Goal: Transaction & Acquisition: Purchase product/service

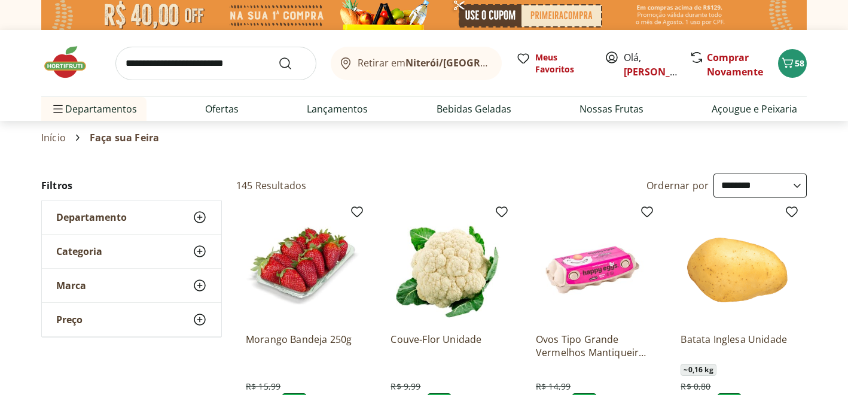
select select "**********"
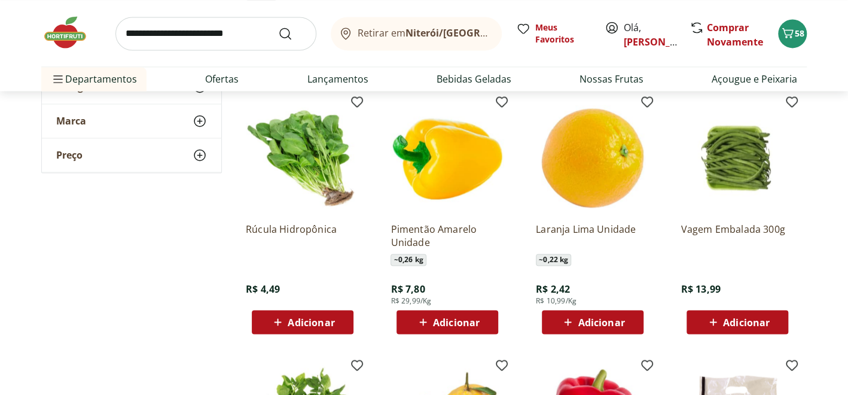
drag, startPoint x: 0, startPoint y: 0, endPoint x: 57, endPoint y: 38, distance: 69.0
click at [57, 38] on img at bounding box center [71, 32] width 60 height 36
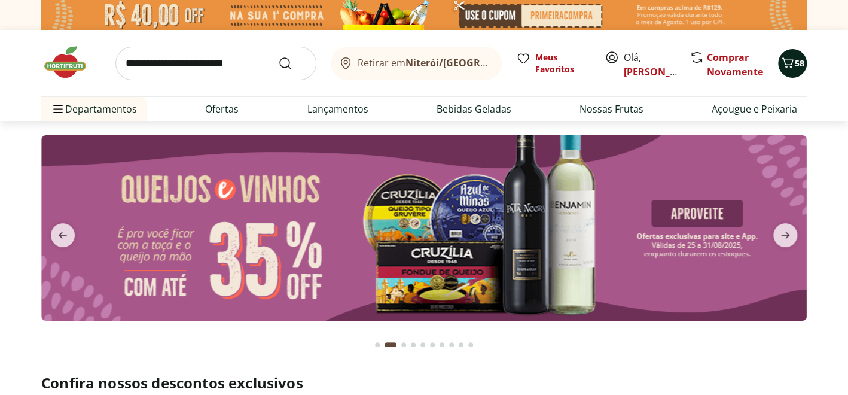
click at [792, 59] on icon "Carrinho" at bounding box center [788, 62] width 11 height 10
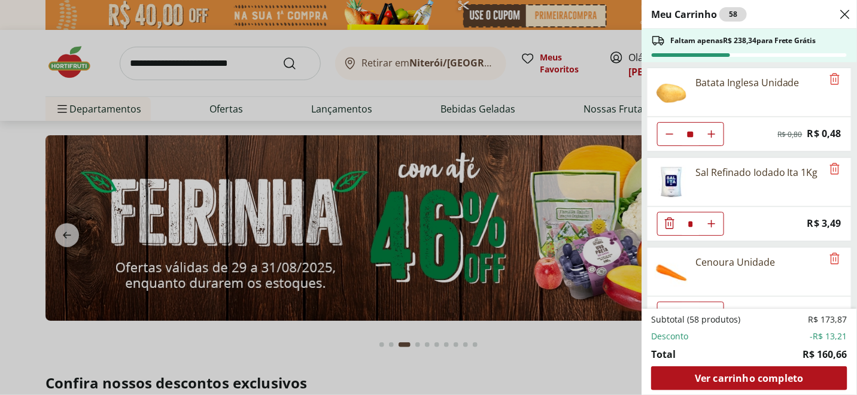
click at [188, 51] on div "Meu Carrinho 58 Faltam apenas R$ 238,34 para Frete Grátis Batata Inglesa Unidad…" at bounding box center [428, 197] width 857 height 395
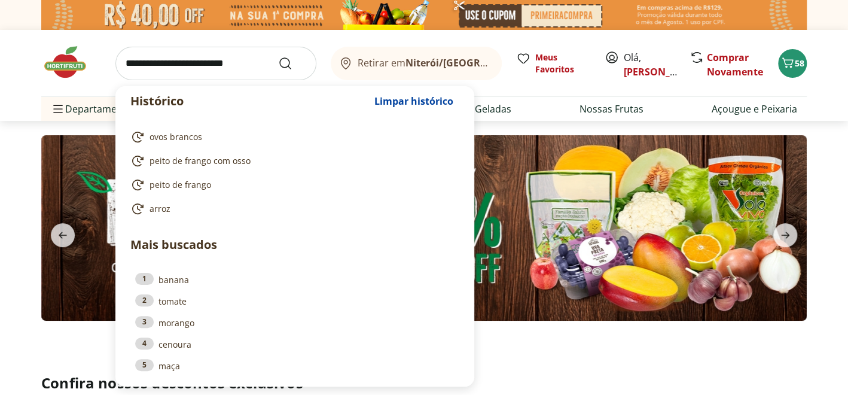
click at [188, 62] on input "search" at bounding box center [215, 64] width 201 height 34
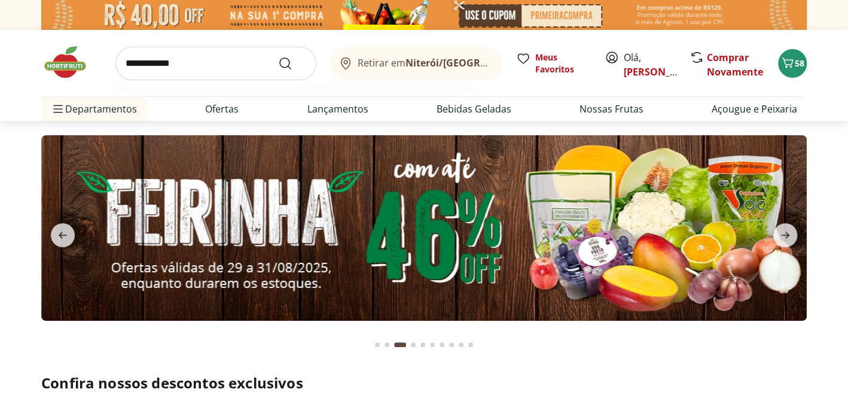
type input "**********"
click at [278, 56] on button "Submit Search" at bounding box center [292, 63] width 29 height 14
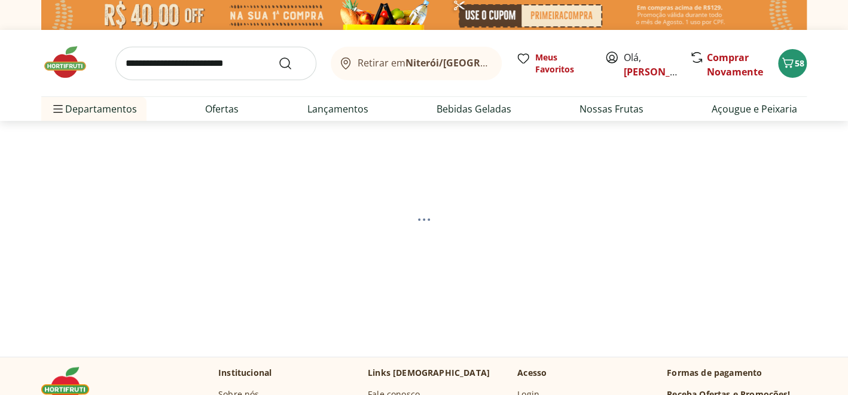
select select "**********"
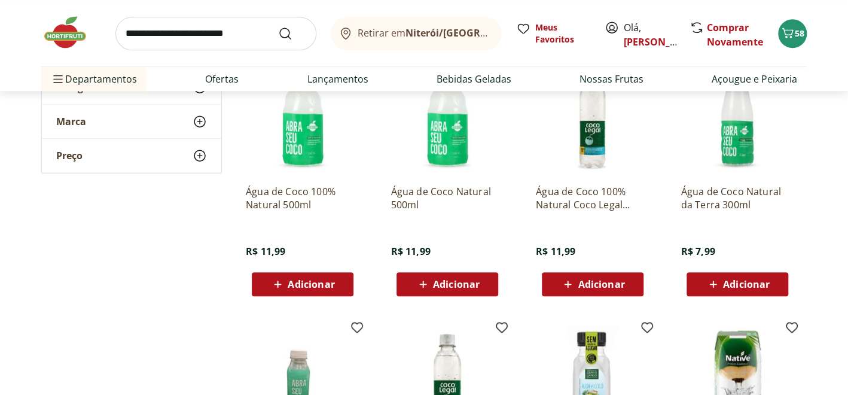
scroll to position [478, 0]
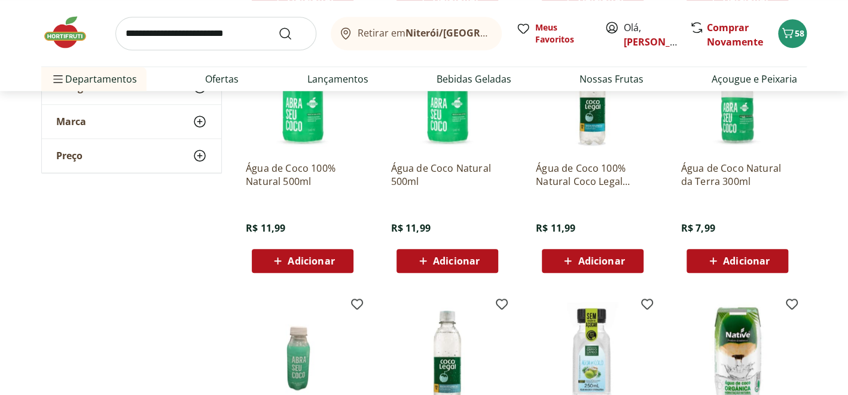
click at [321, 256] on span "Adicionar" at bounding box center [311, 261] width 47 height 10
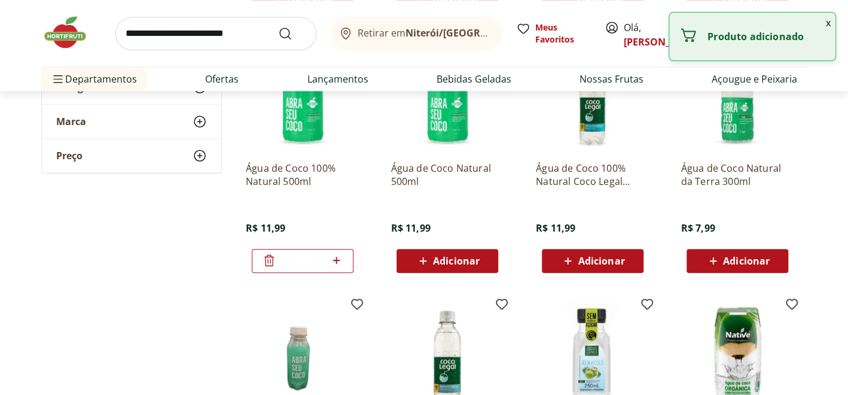
click at [338, 257] on icon at bounding box center [336, 260] width 15 height 14
type input "*"
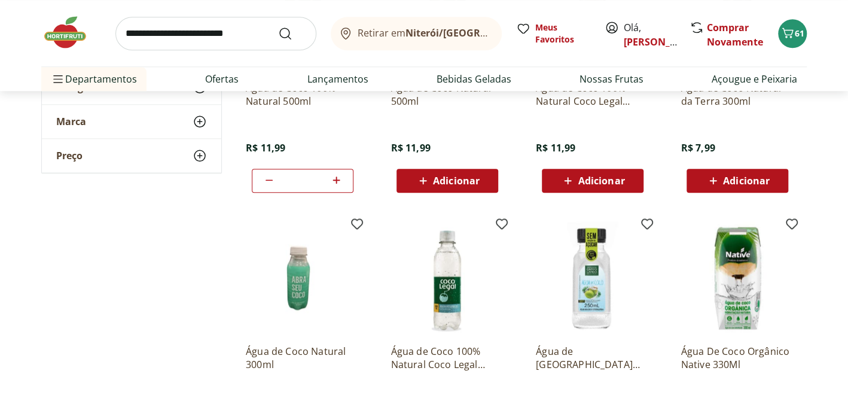
scroll to position [658, 0]
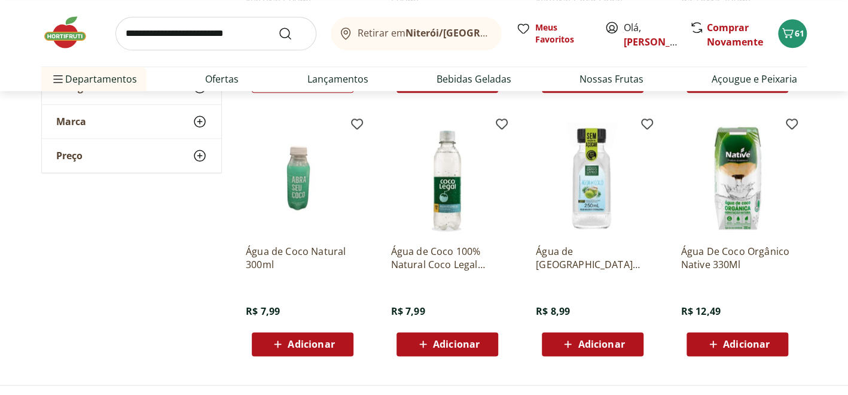
click at [56, 35] on img at bounding box center [71, 32] width 60 height 36
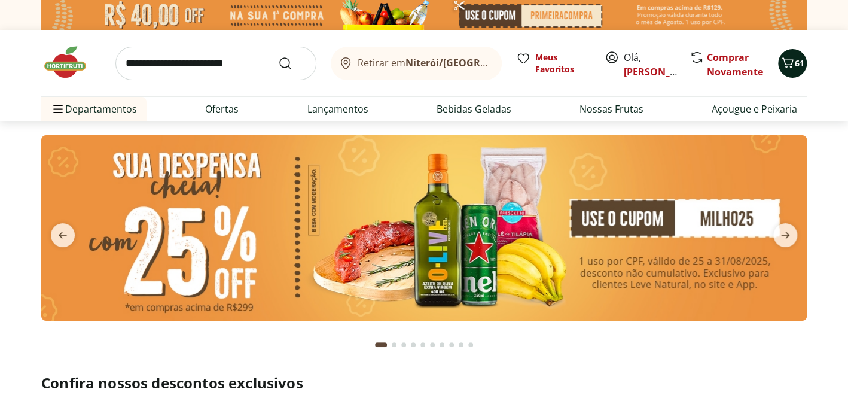
click at [794, 63] on icon "Carrinho" at bounding box center [788, 63] width 14 height 14
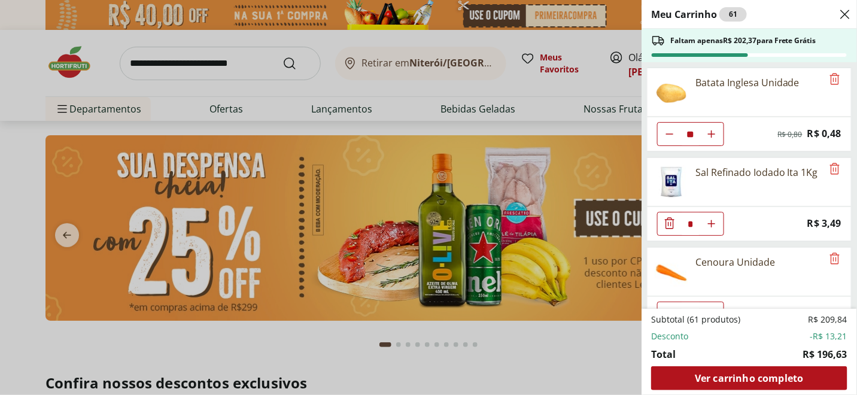
click at [179, 63] on div "Meu Carrinho 61 Faltam apenas R$ 202,37 para Frete Grátis Batata Inglesa Unidad…" at bounding box center [428, 197] width 857 height 395
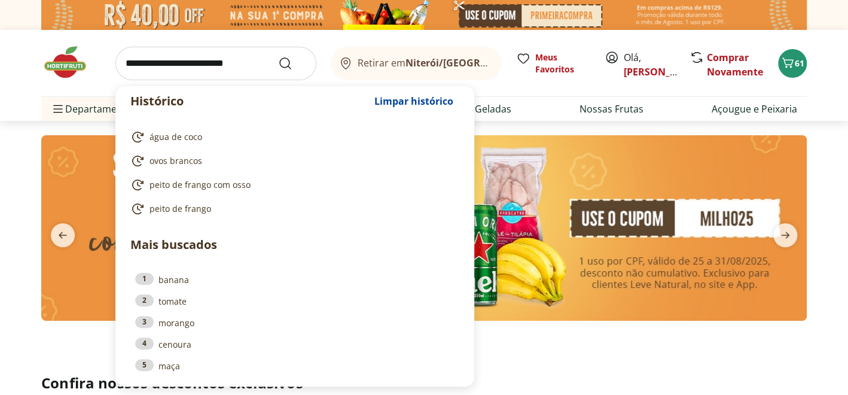
click at [176, 63] on input "search" at bounding box center [215, 64] width 201 height 34
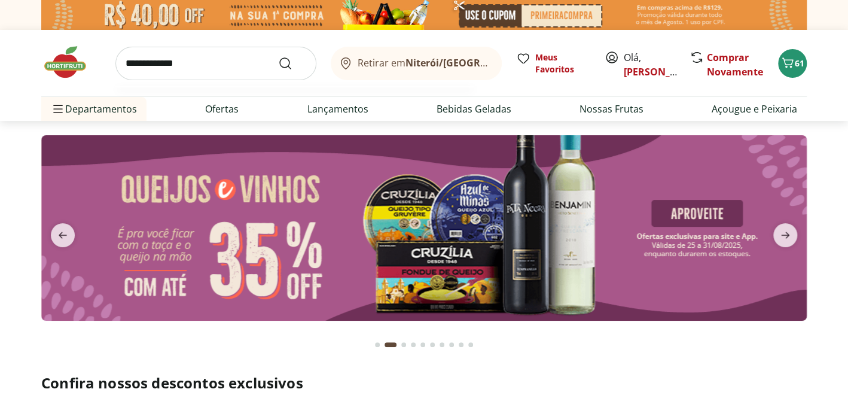
type input "**********"
click at [278, 56] on button "Submit Search" at bounding box center [292, 63] width 29 height 14
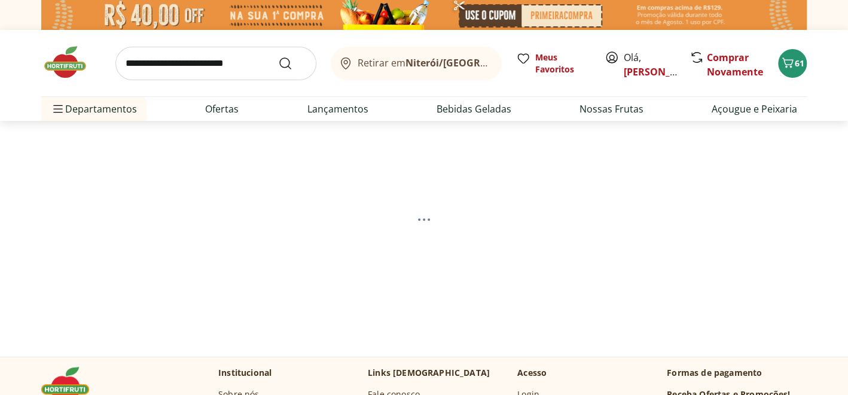
select select "**********"
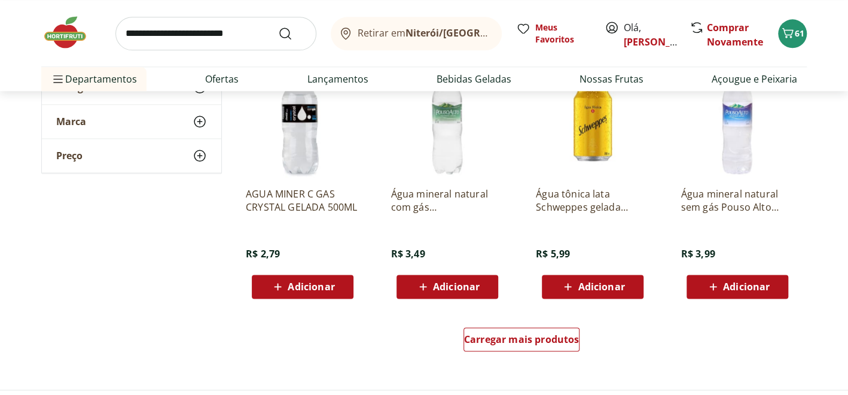
scroll to position [718, 0]
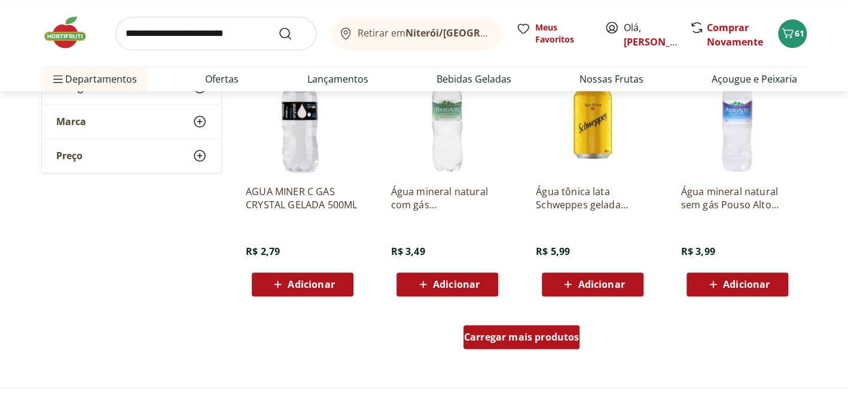
click at [548, 332] on span "Carregar mais produtos" at bounding box center [521, 337] width 115 height 10
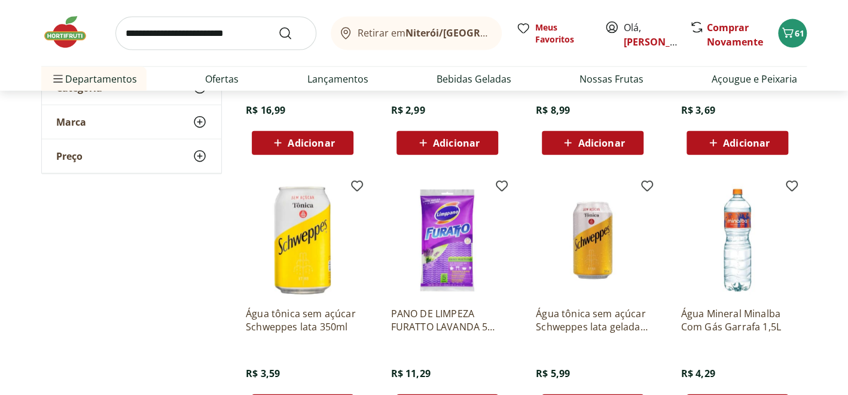
scroll to position [1615, 0]
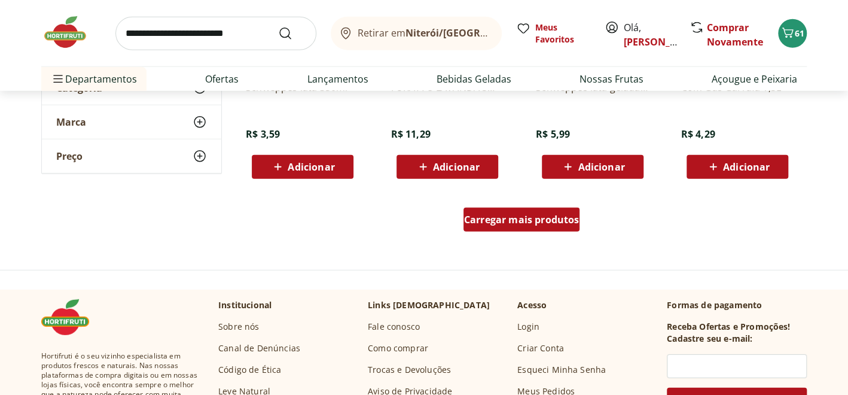
click at [563, 220] on span "Carregar mais produtos" at bounding box center [521, 220] width 115 height 10
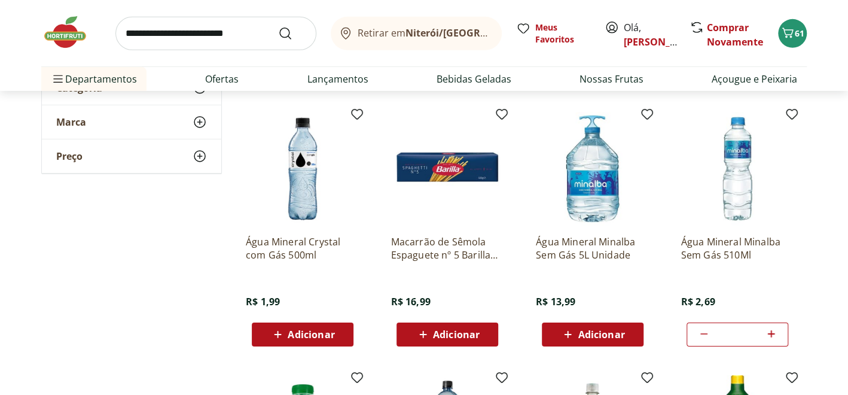
scroll to position [1974, 0]
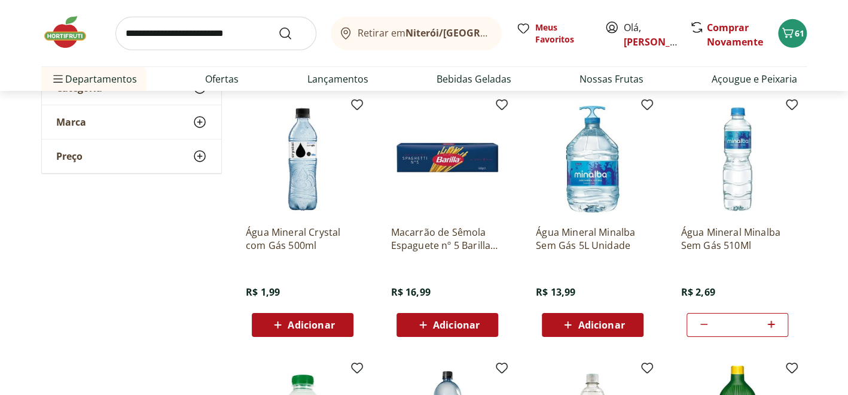
click at [601, 320] on span "Adicionar" at bounding box center [601, 325] width 47 height 10
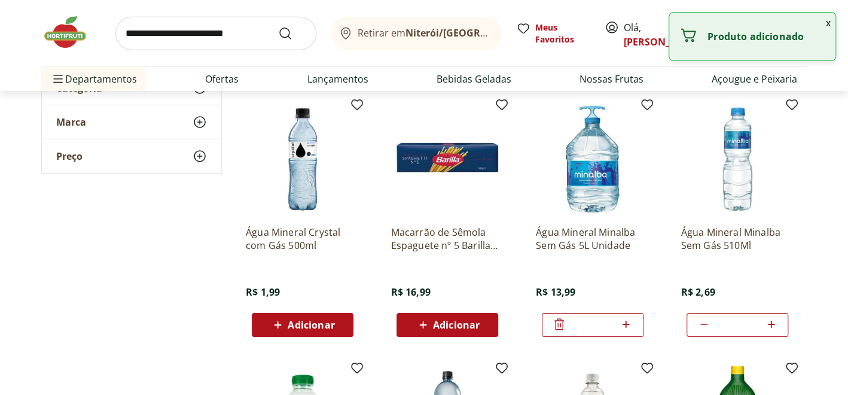
click at [626, 318] on icon at bounding box center [626, 324] width 15 height 14
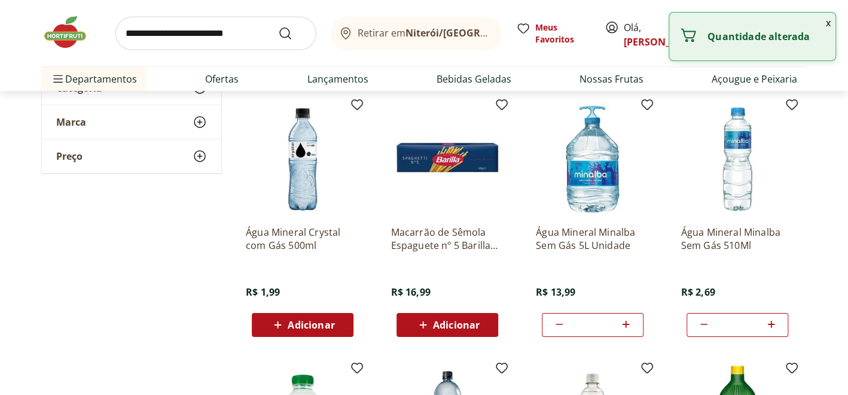
type input "*"
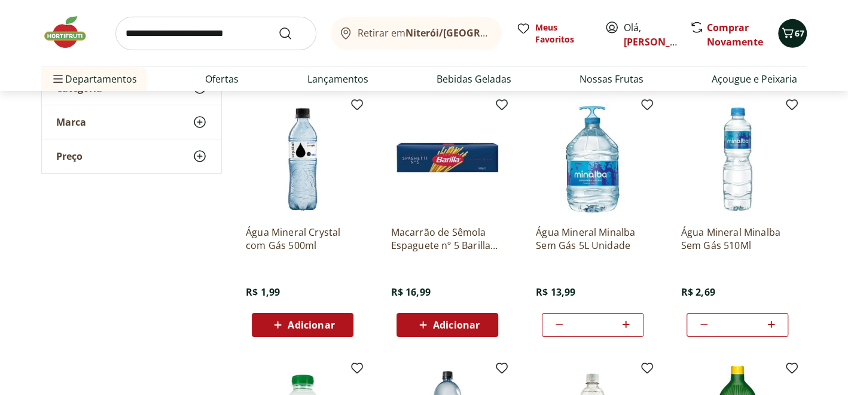
click at [793, 30] on icon "Carrinho" at bounding box center [788, 33] width 14 height 14
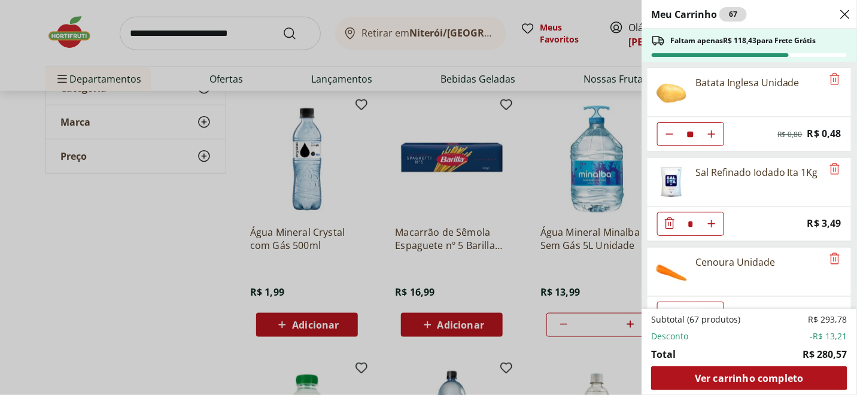
click at [162, 241] on div "Meu Carrinho 67 Faltam apenas R$ 118,43 para Frete Grátis Batata Inglesa Unidad…" at bounding box center [428, 197] width 857 height 395
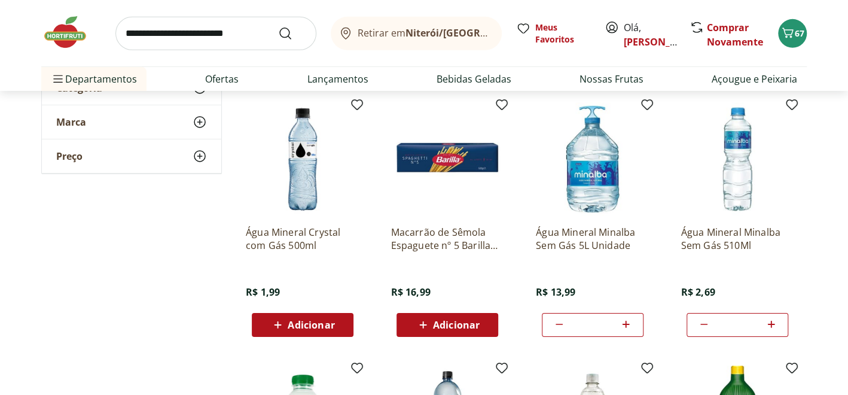
click at [71, 38] on img at bounding box center [71, 32] width 60 height 36
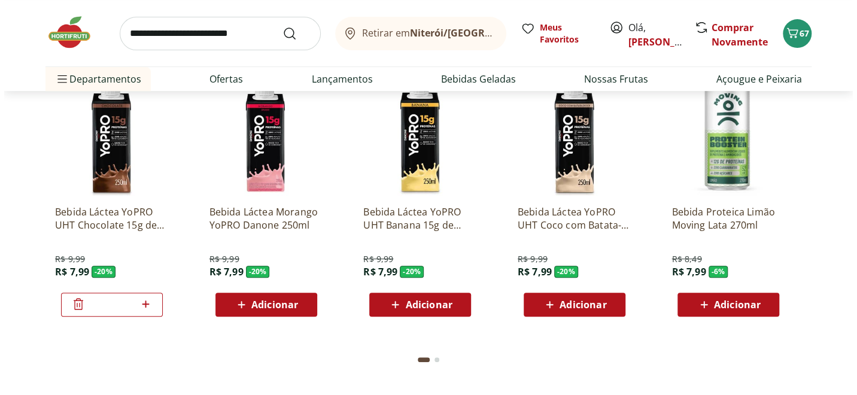
scroll to position [2572, 0]
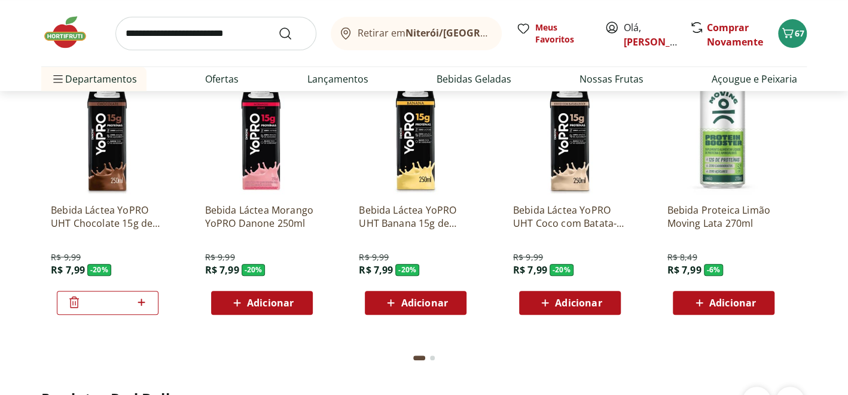
click at [410, 306] on span "Adicionar" at bounding box center [424, 303] width 47 height 10
click at [452, 300] on icon at bounding box center [449, 302] width 15 height 14
type input "*"
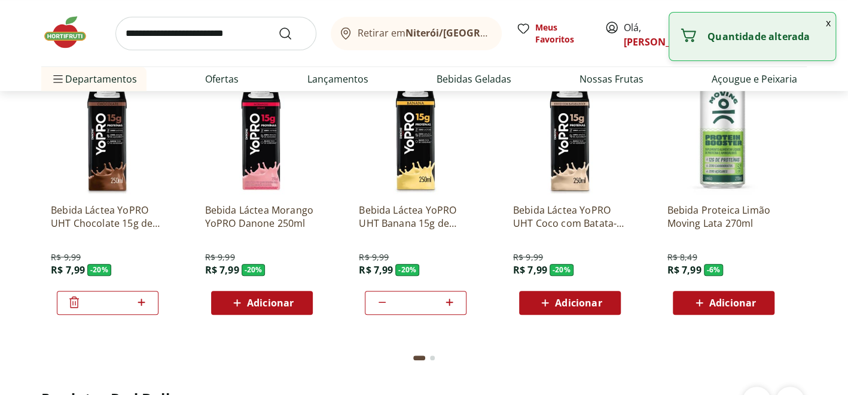
click at [244, 303] on icon at bounding box center [237, 303] width 15 height 14
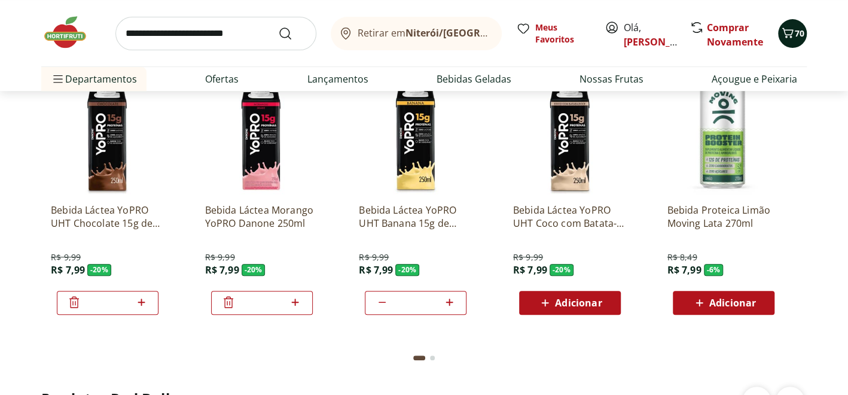
click at [788, 35] on icon "Carrinho" at bounding box center [788, 33] width 14 height 14
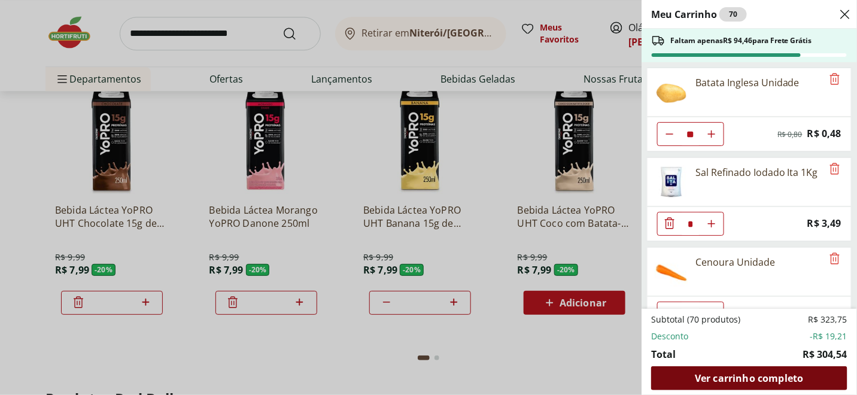
click at [725, 373] on span "Ver carrinho completo" at bounding box center [749, 378] width 108 height 10
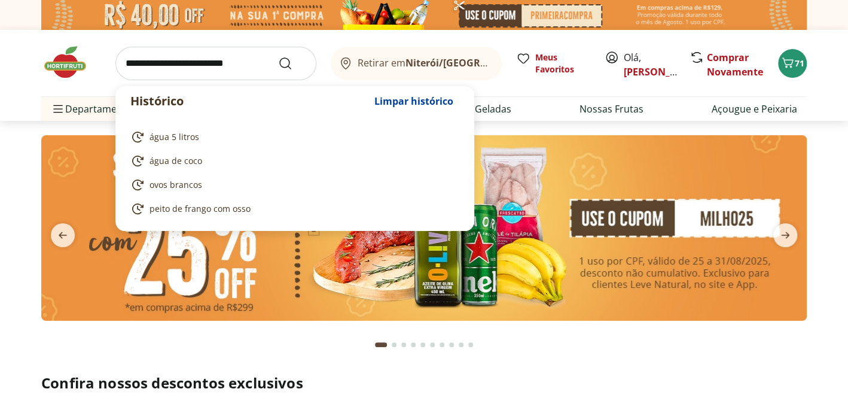
click at [221, 54] on input "search" at bounding box center [215, 64] width 201 height 34
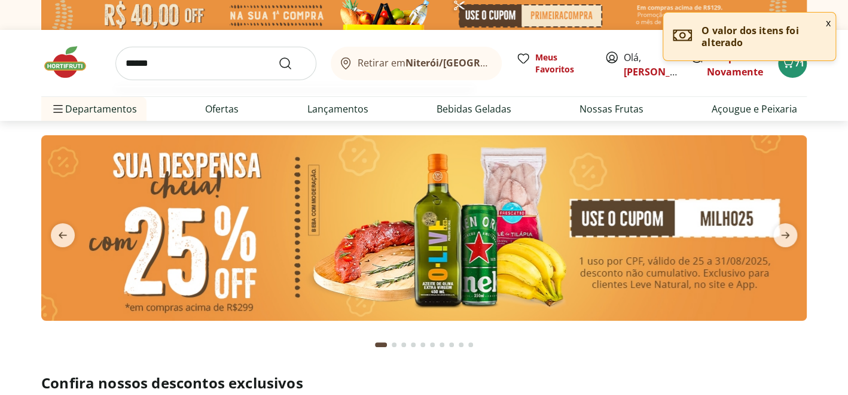
type input "******"
click at [278, 56] on button "Submit Search" at bounding box center [292, 63] width 29 height 14
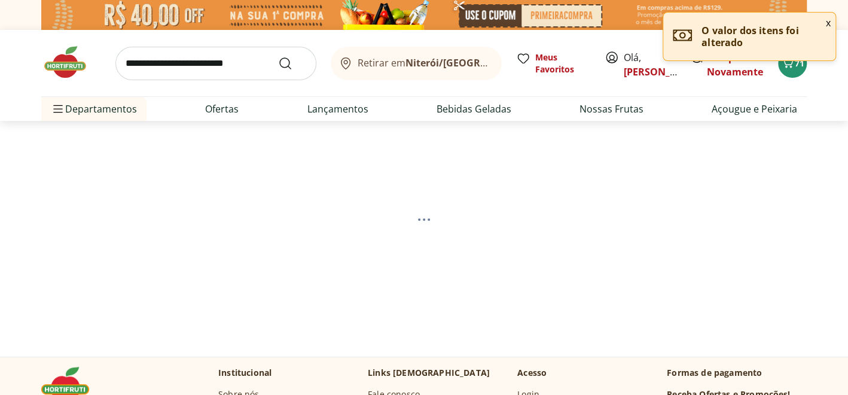
select select "**********"
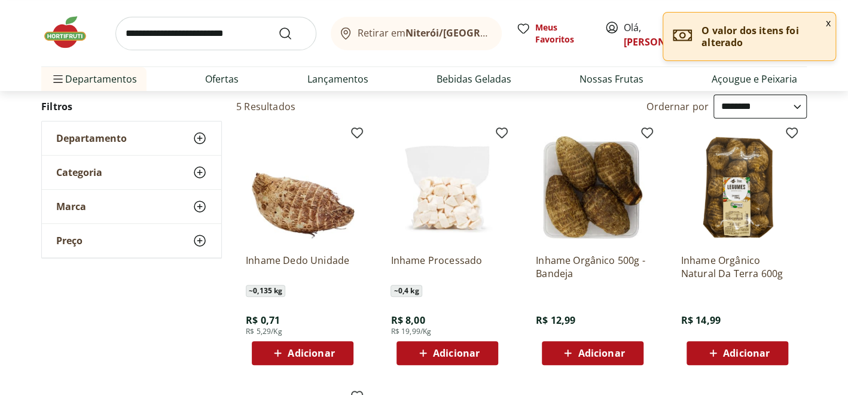
scroll to position [179, 0]
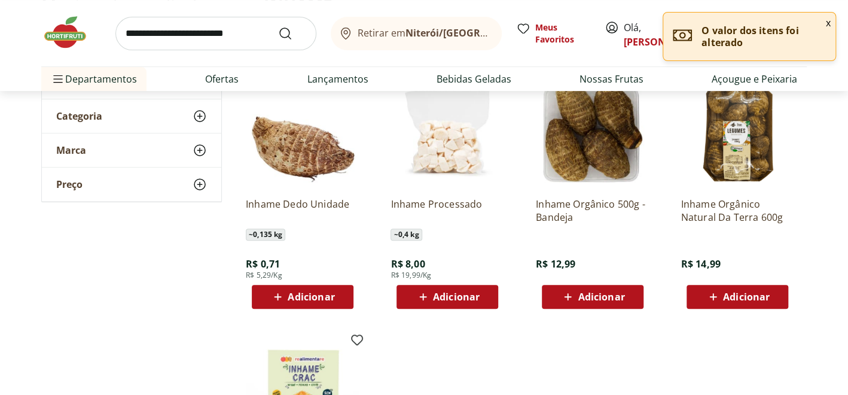
click at [308, 294] on span "Adicionar" at bounding box center [311, 297] width 47 height 10
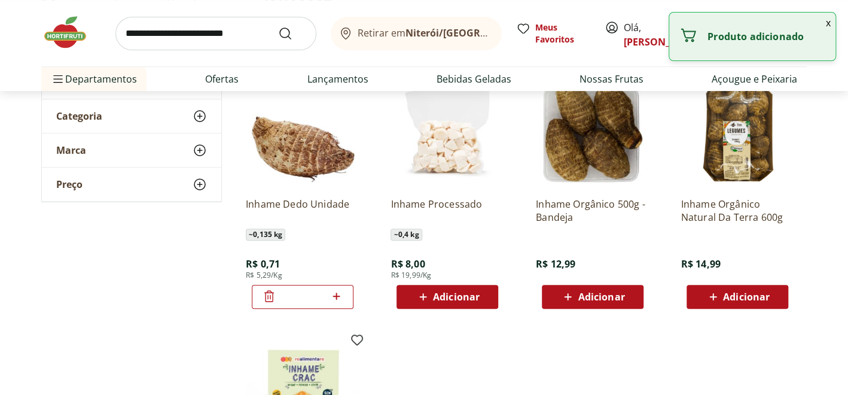
click at [338, 293] on icon at bounding box center [336, 296] width 15 height 14
type input "*"
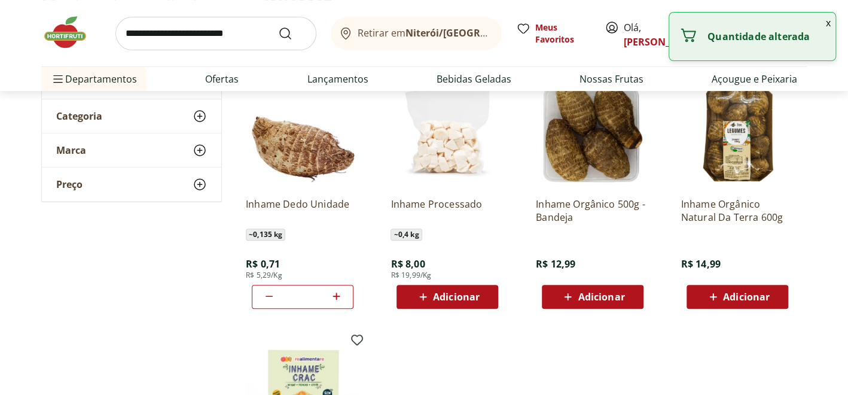
click at [66, 34] on img at bounding box center [71, 32] width 60 height 36
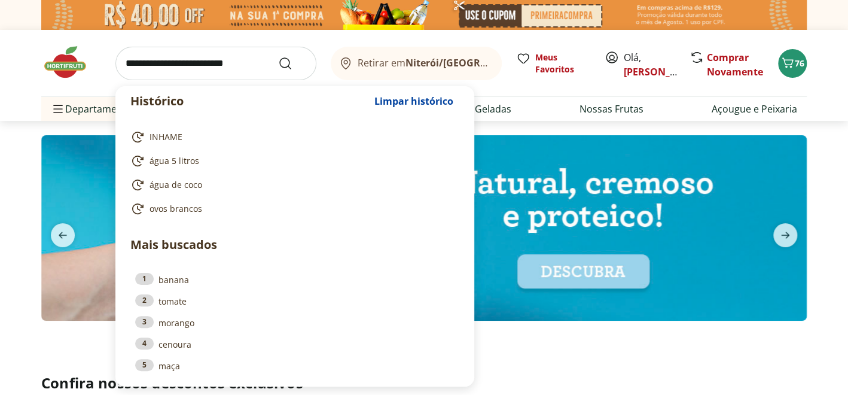
click at [243, 64] on input "search" at bounding box center [215, 64] width 201 height 34
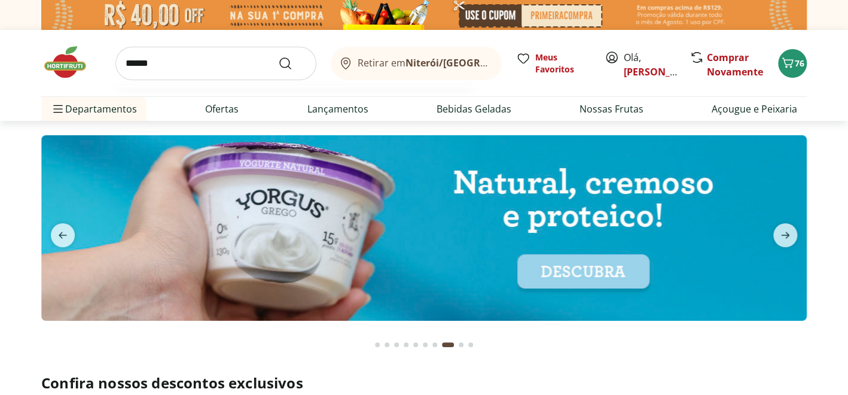
type input "******"
click at [278, 56] on button "Submit Search" at bounding box center [292, 63] width 29 height 14
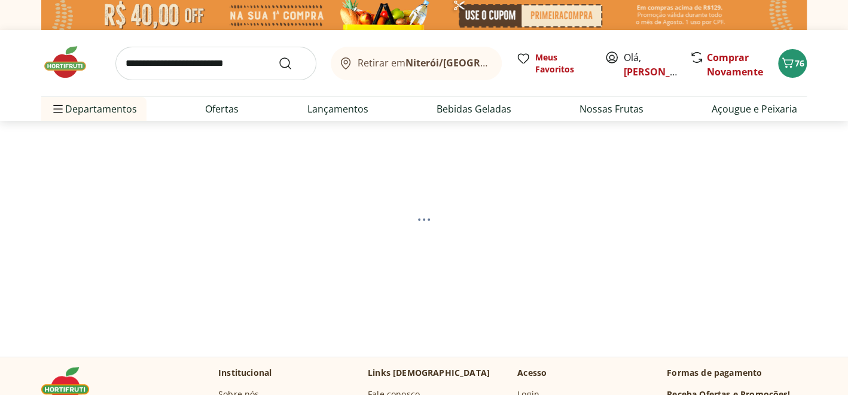
select select "**********"
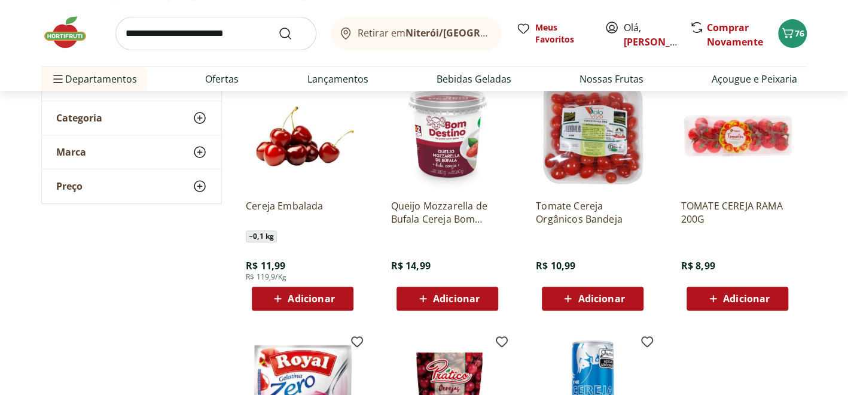
scroll to position [179, 0]
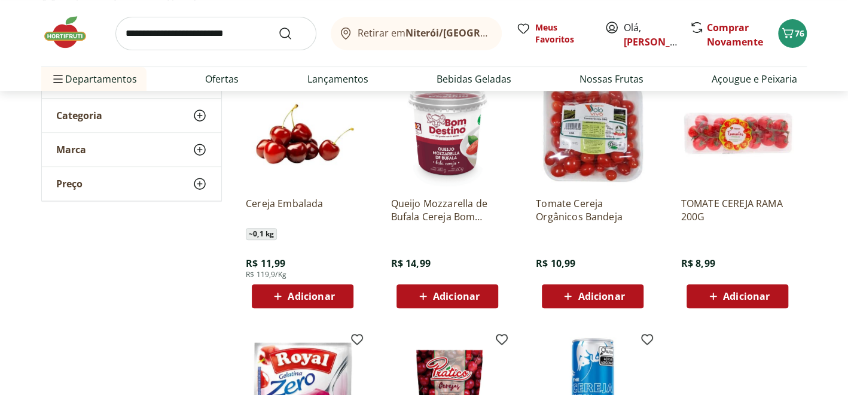
click at [294, 302] on span "Adicionar" at bounding box center [302, 296] width 64 height 14
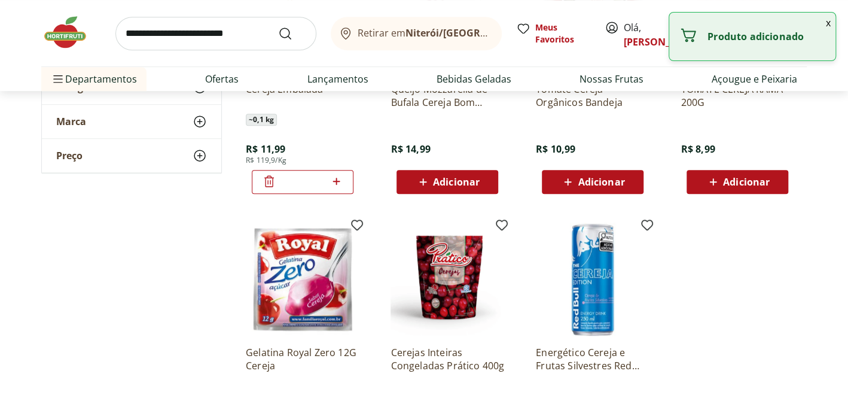
scroll to position [299, 0]
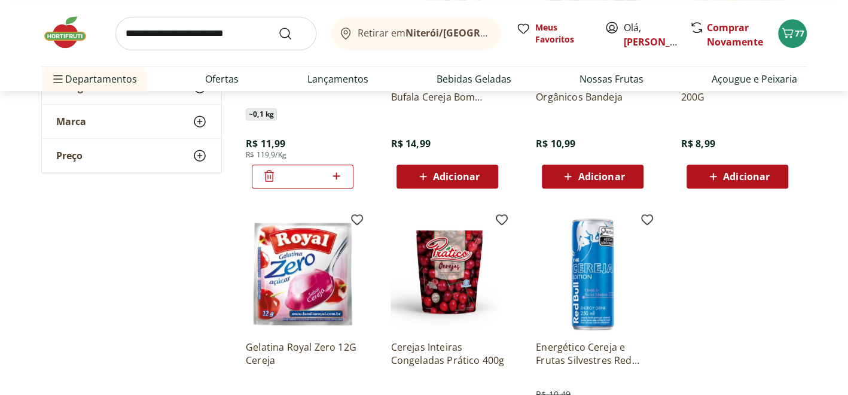
click at [192, 38] on input "search" at bounding box center [215, 34] width 201 height 34
type input "******"
click at [278, 26] on button "Submit Search" at bounding box center [292, 33] width 29 height 14
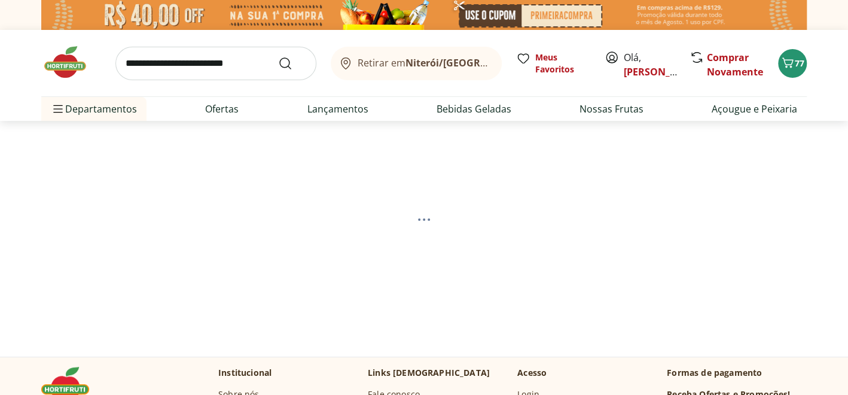
select select "**********"
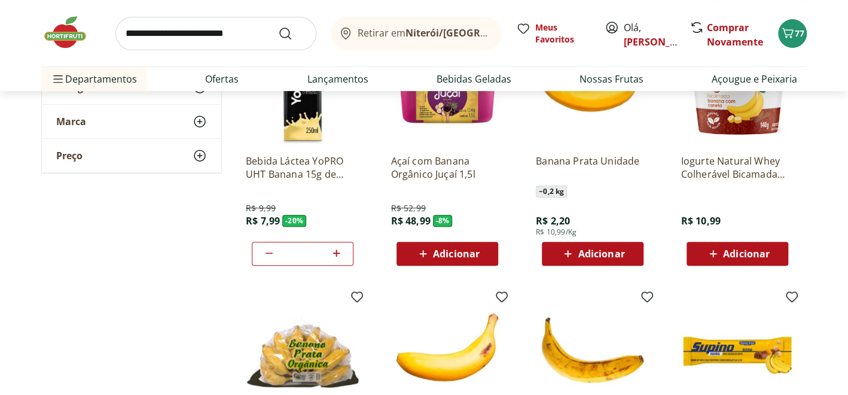
scroll to position [239, 0]
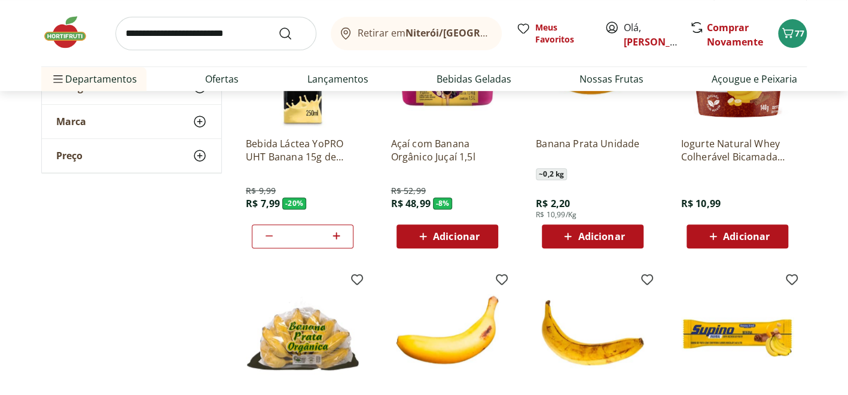
click at [581, 232] on span "Adicionar" at bounding box center [601, 237] width 47 height 10
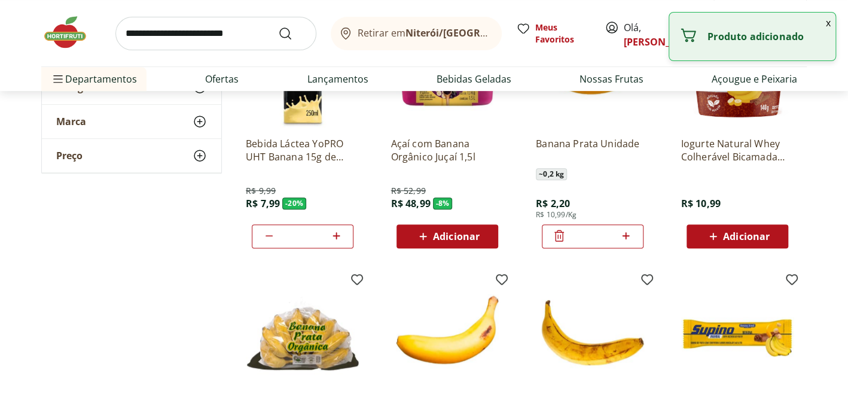
click at [625, 242] on icon at bounding box center [626, 236] width 15 height 14
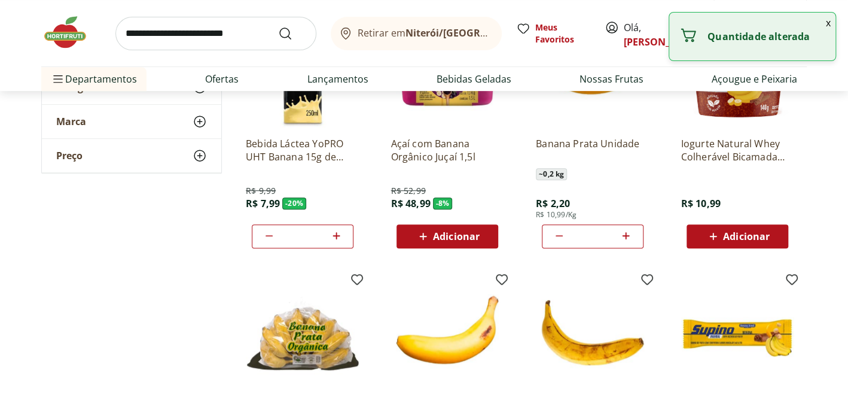
click at [628, 234] on icon at bounding box center [626, 236] width 15 height 14
type input "*"
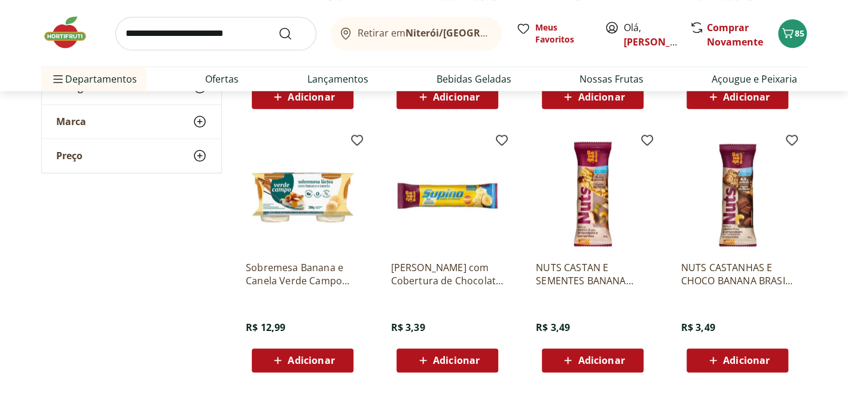
scroll to position [838, 0]
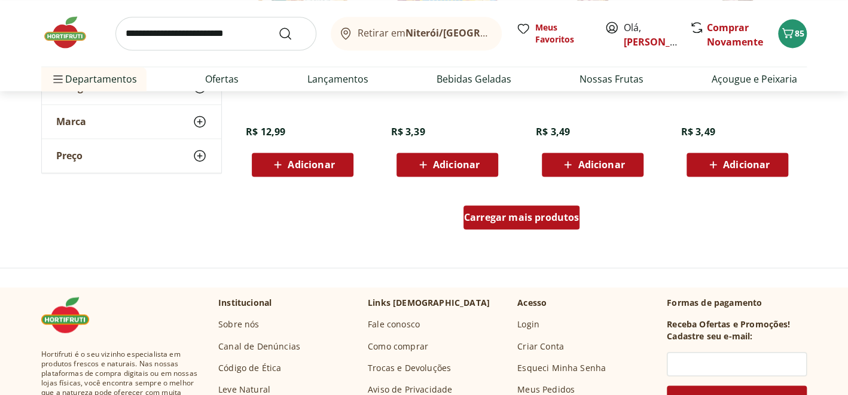
click at [547, 214] on span "Carregar mais produtos" at bounding box center [521, 217] width 115 height 10
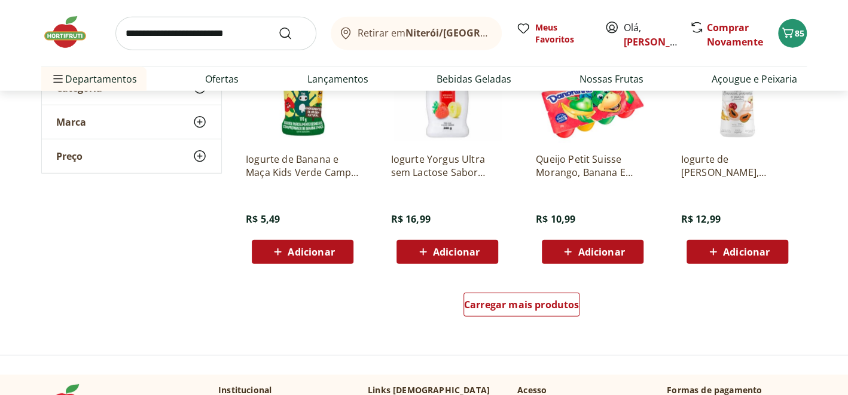
scroll to position [1556, 0]
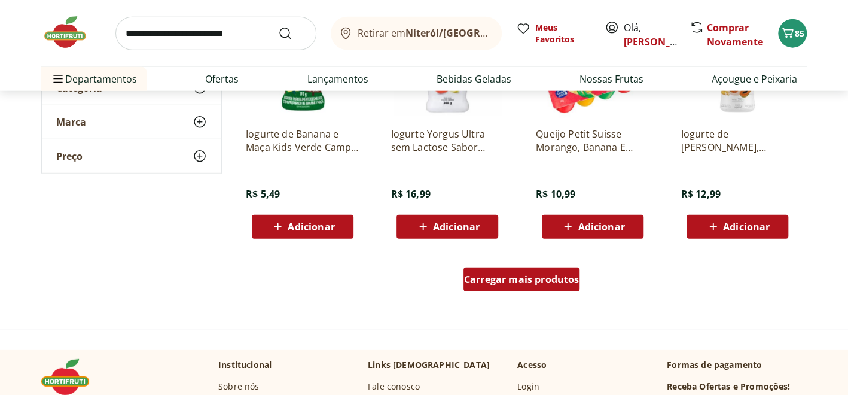
click at [556, 275] on span "Carregar mais produtos" at bounding box center [521, 280] width 115 height 10
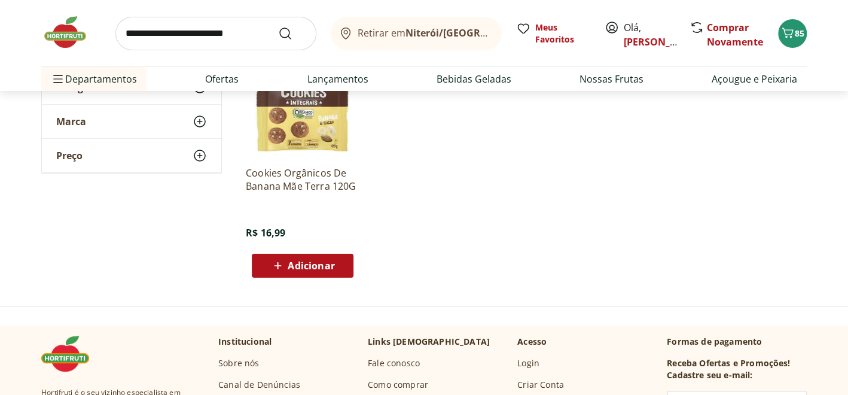
scroll to position [2333, 0]
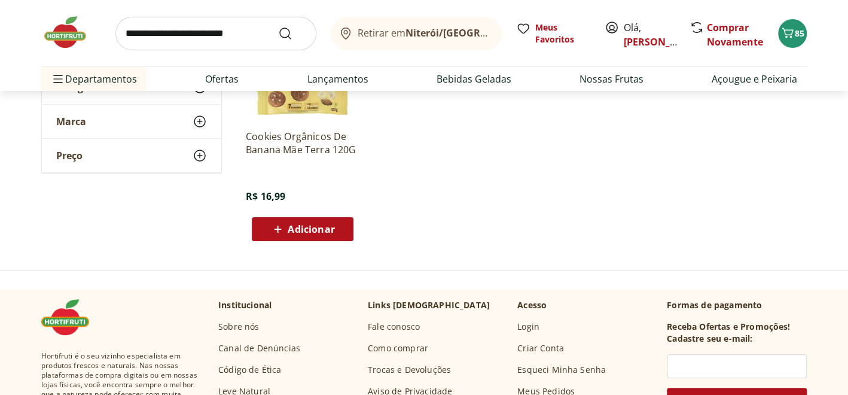
click at [72, 40] on img at bounding box center [71, 32] width 60 height 36
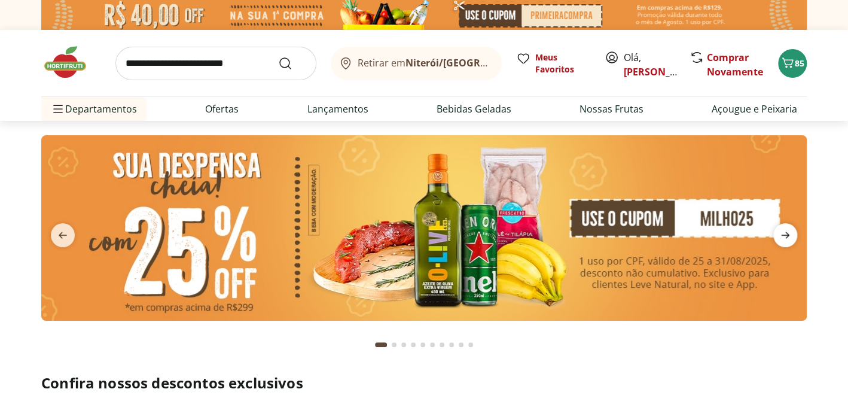
click at [787, 233] on icon "next" at bounding box center [785, 235] width 8 height 7
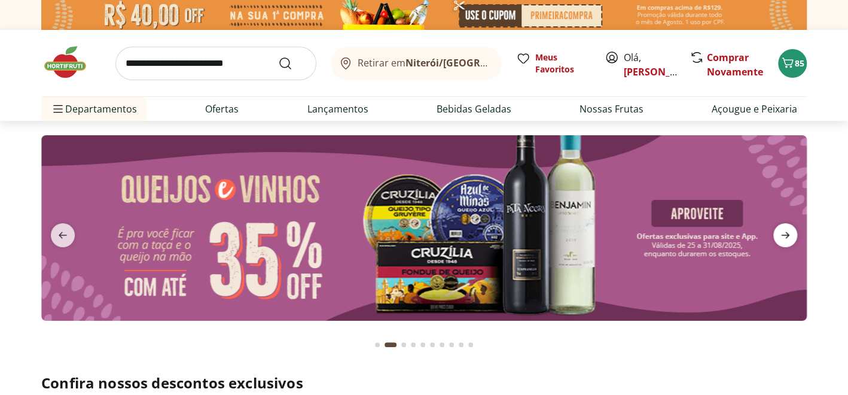
click at [787, 233] on icon "next" at bounding box center [785, 235] width 8 height 7
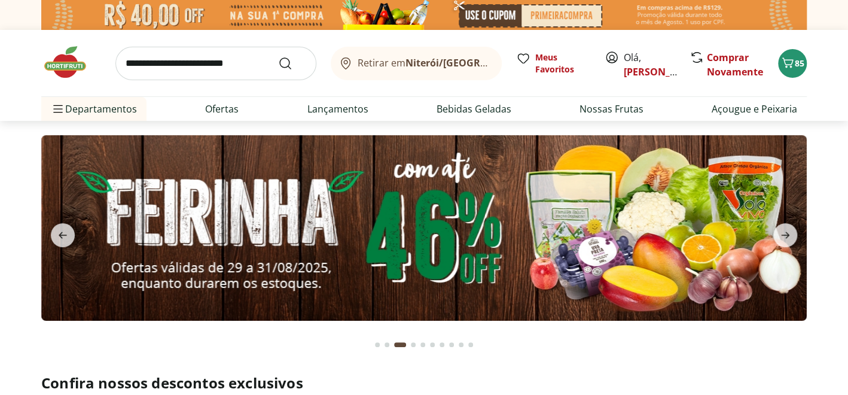
click at [245, 51] on input "search" at bounding box center [215, 64] width 201 height 34
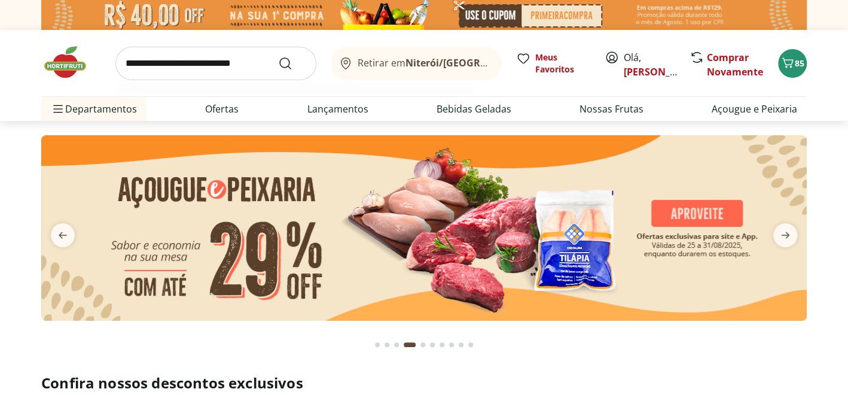
type input "**********"
click at [278, 56] on button "Submit Search" at bounding box center [292, 63] width 29 height 14
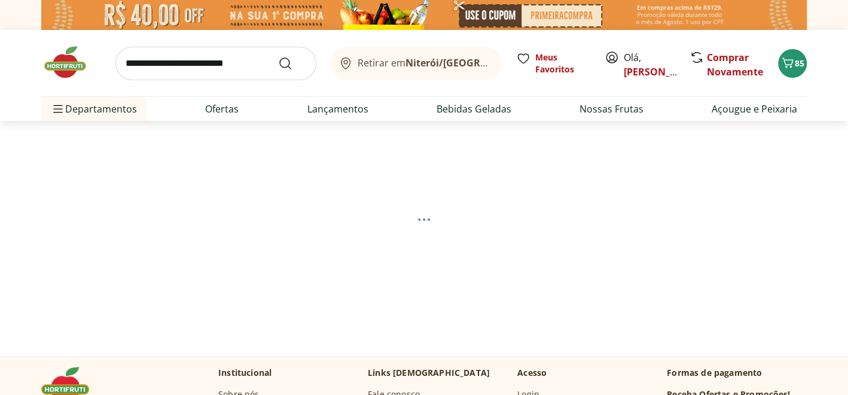
select select "**********"
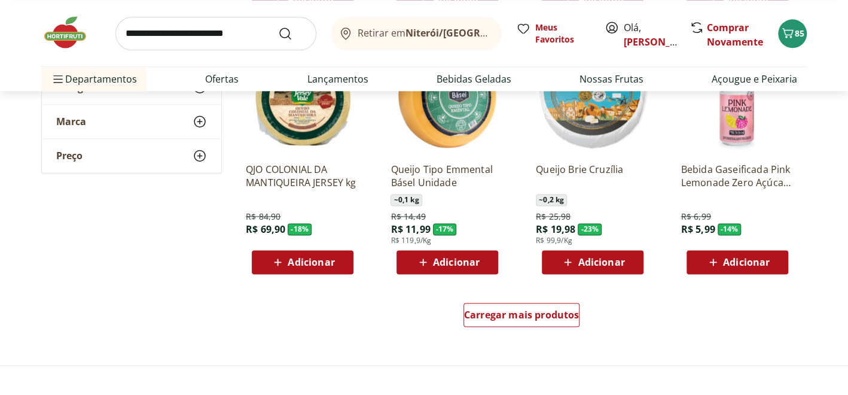
scroll to position [777, 0]
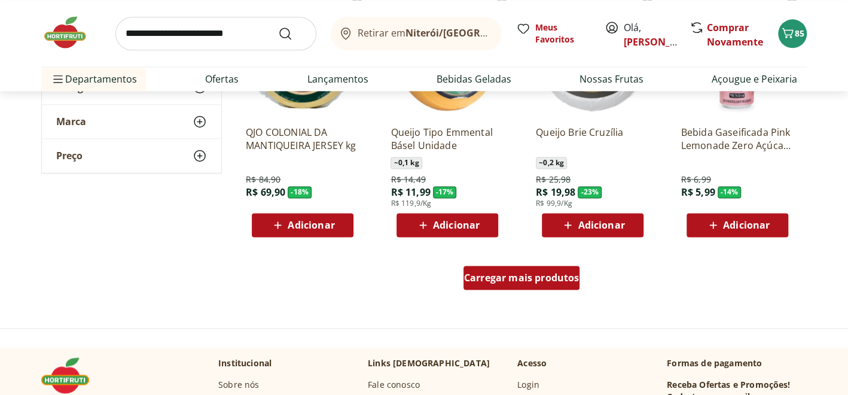
click at [511, 276] on span "Carregar mais produtos" at bounding box center [521, 278] width 115 height 10
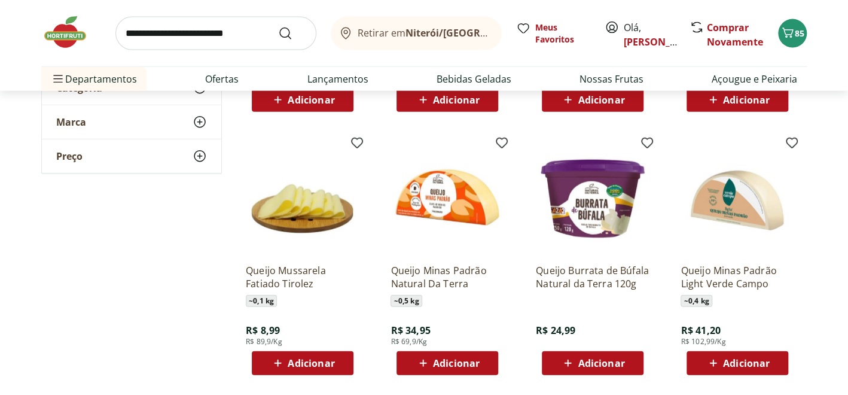
scroll to position [1555, 0]
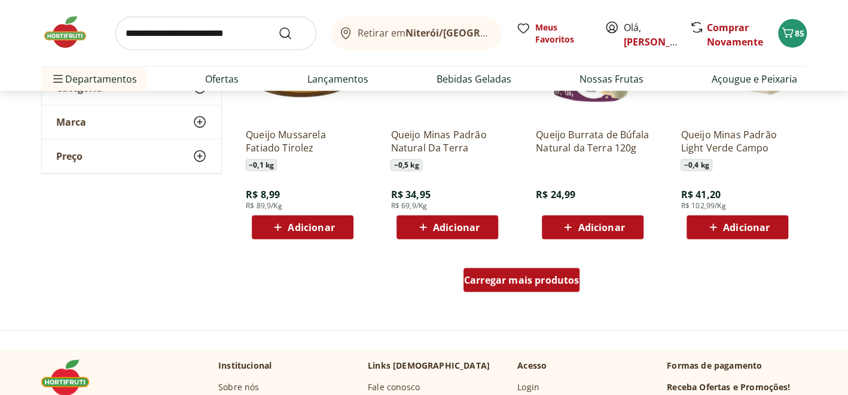
click at [538, 285] on div "Carregar mais produtos" at bounding box center [522, 280] width 117 height 24
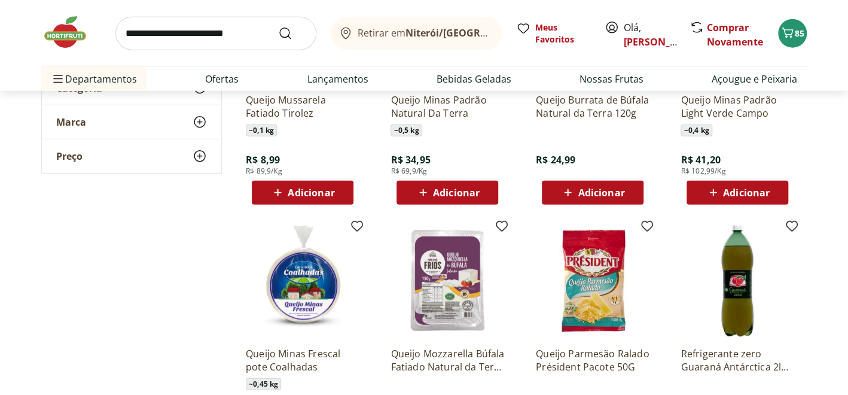
scroll to position [1735, 0]
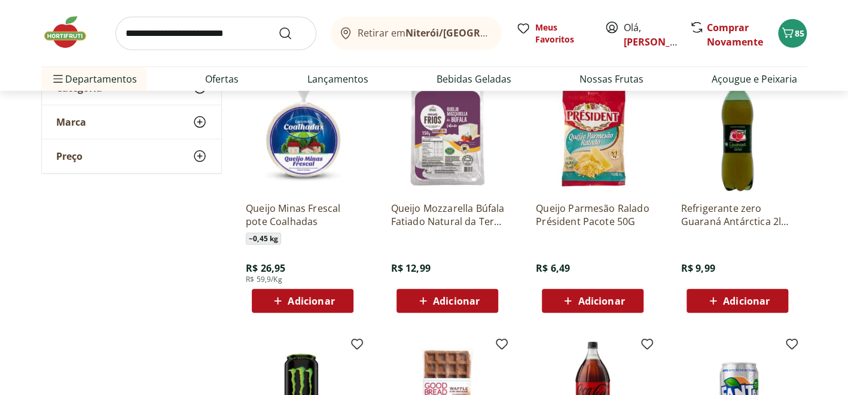
click at [592, 299] on span "Adicionar" at bounding box center [601, 301] width 47 height 10
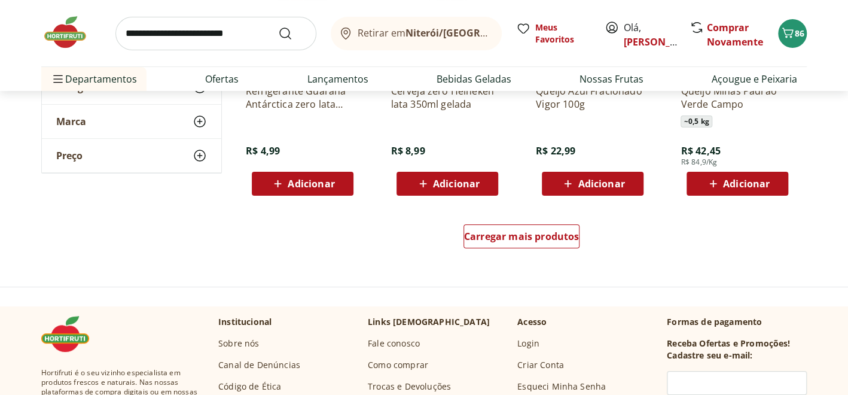
scroll to position [2393, 0]
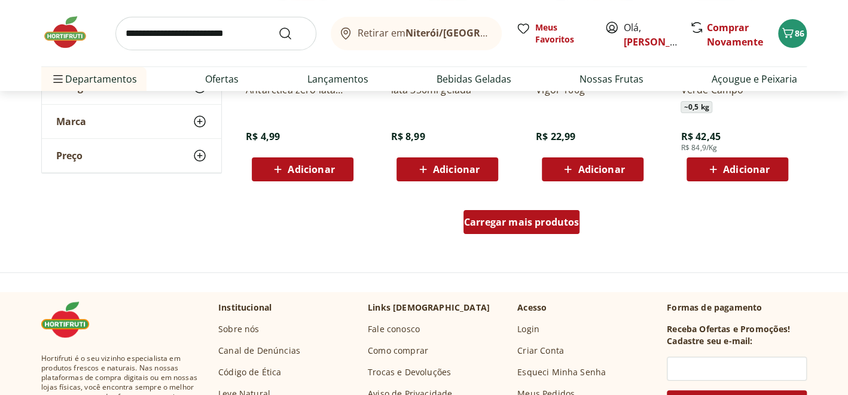
click at [494, 222] on span "Carregar mais produtos" at bounding box center [521, 222] width 115 height 10
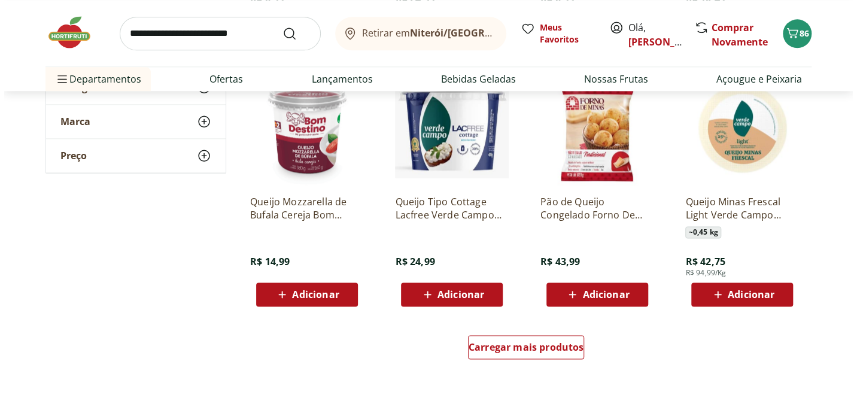
scroll to position [3051, 0]
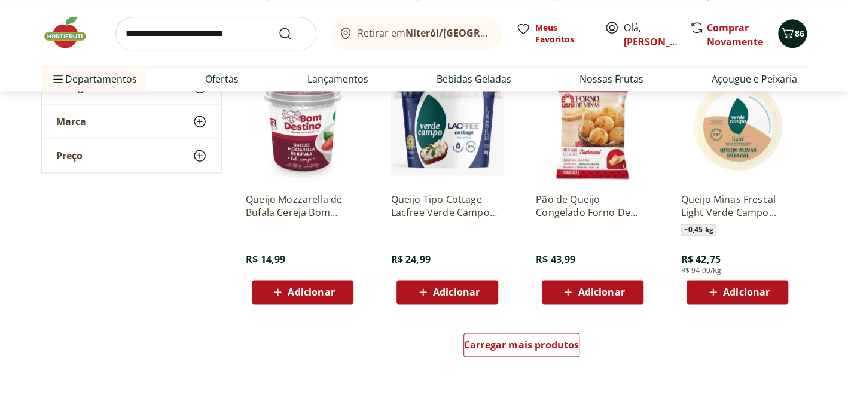
click at [796, 35] on span "86" at bounding box center [800, 33] width 10 height 11
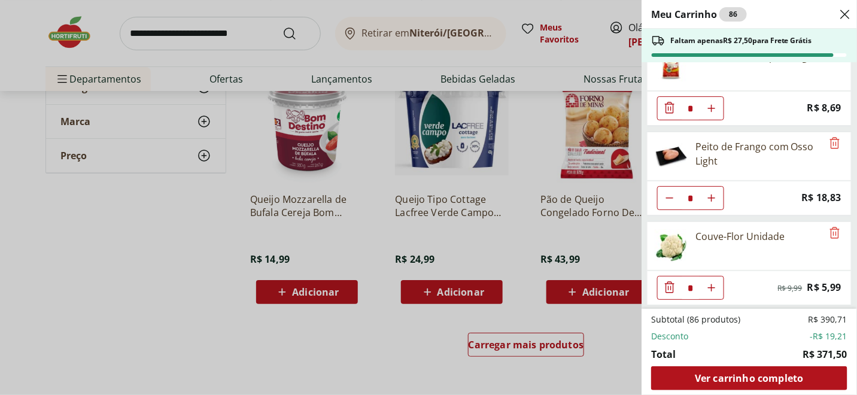
scroll to position [478, 0]
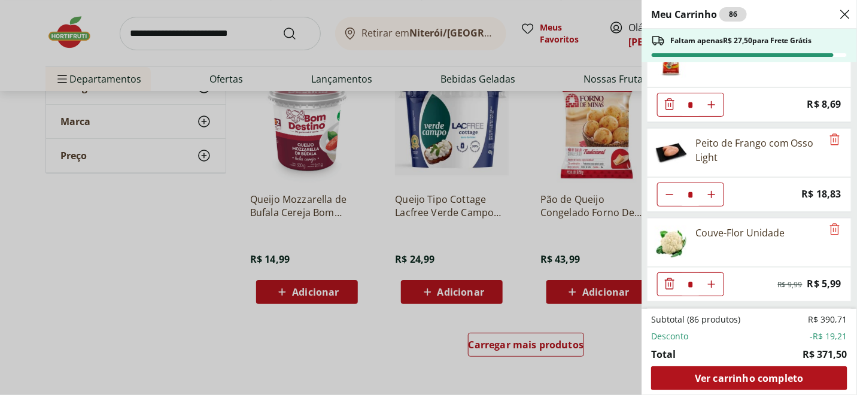
click at [716, 190] on icon "Aumentar Quantidade" at bounding box center [712, 195] width 10 height 10
type input "*"
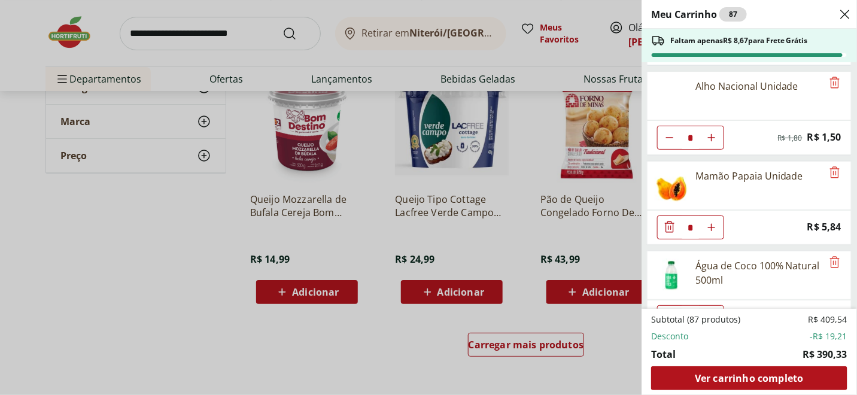
scroll to position [1017, 0]
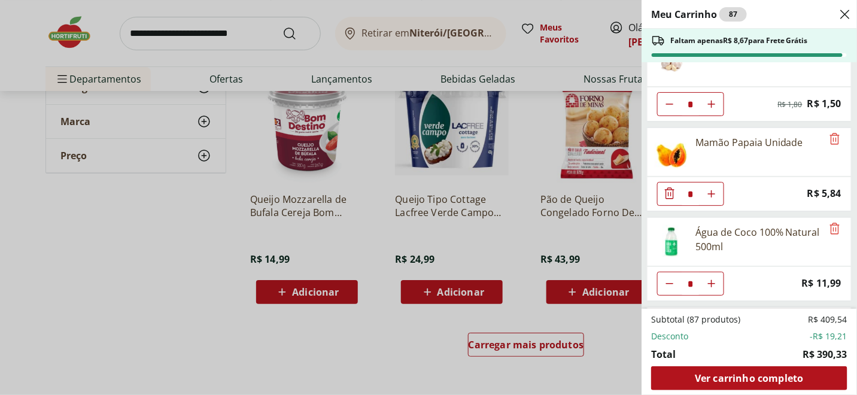
click at [708, 189] on icon "Aumentar Quantidade" at bounding box center [712, 194] width 10 height 10
type input "*"
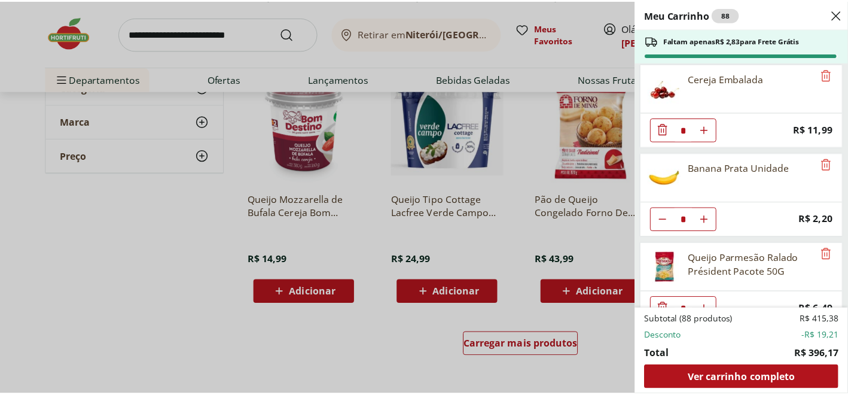
scroll to position [1623, 0]
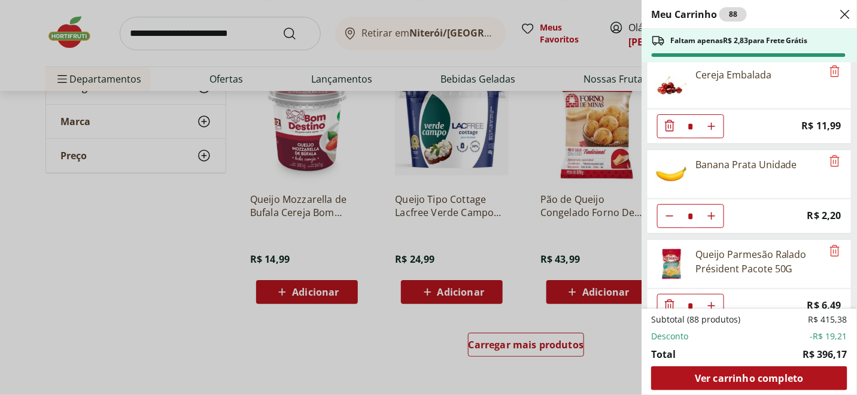
click at [108, 218] on div "Meu Carrinho 88 Faltam apenas R$ 2,83 para Frete Grátis Batata Inglesa Unidade …" at bounding box center [428, 197] width 857 height 395
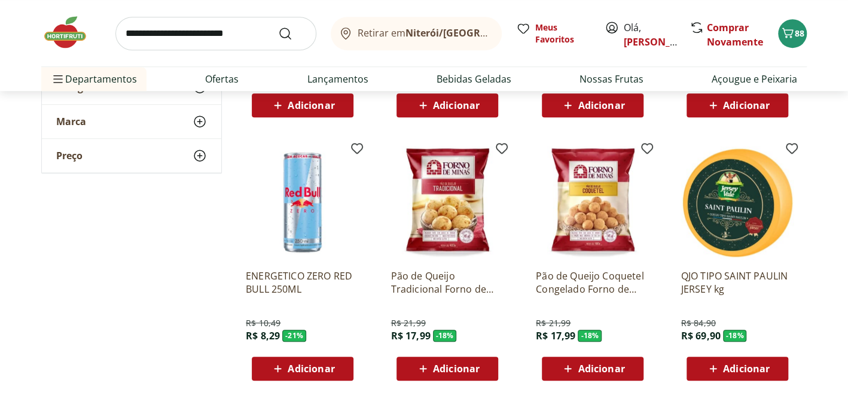
scroll to position [0, 0]
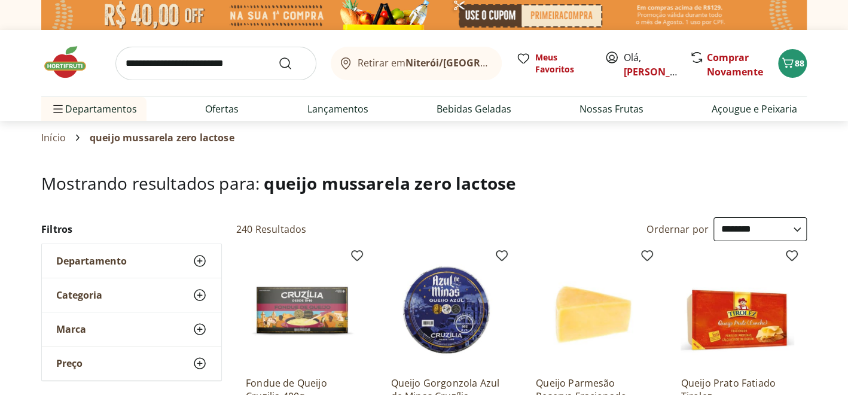
click at [65, 63] on img at bounding box center [71, 62] width 60 height 36
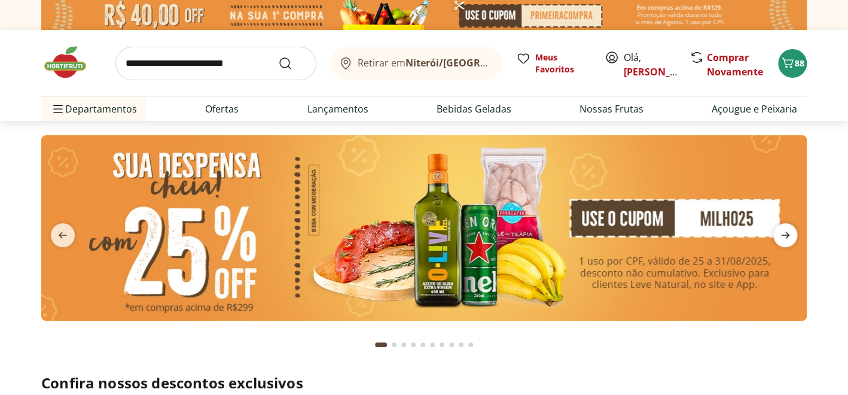
click at [788, 234] on icon "next" at bounding box center [785, 235] width 8 height 7
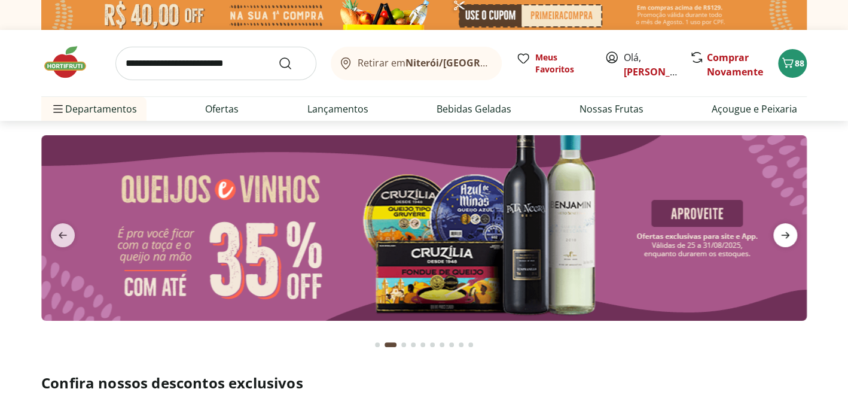
click at [788, 238] on icon "next" at bounding box center [785, 235] width 14 height 14
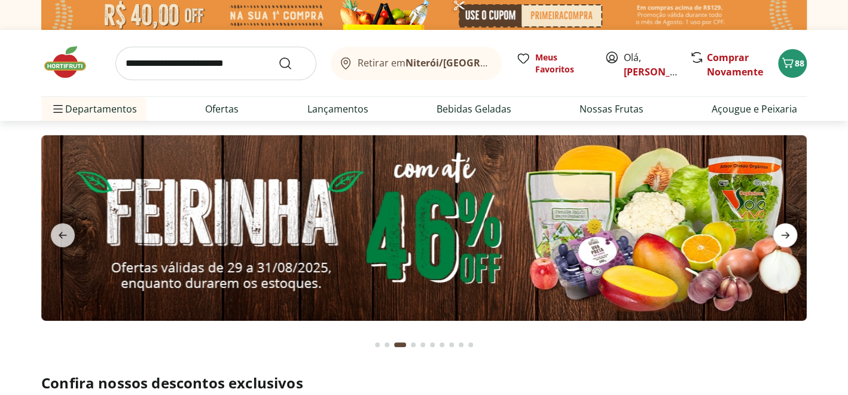
click at [789, 239] on icon "next" at bounding box center [785, 235] width 14 height 14
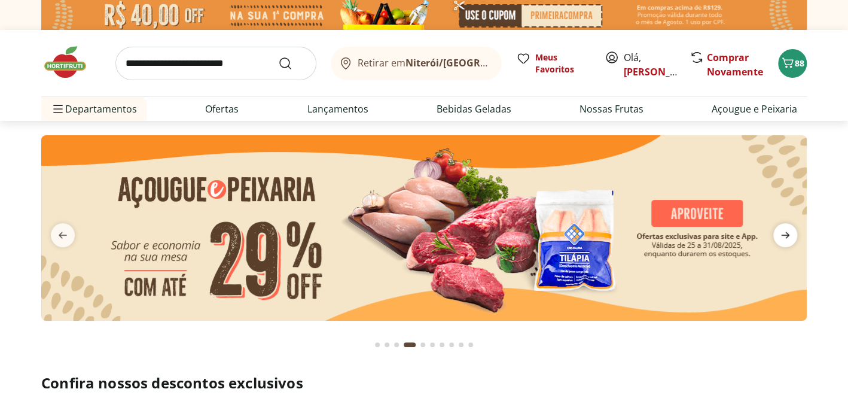
type input "**"
type input "*"
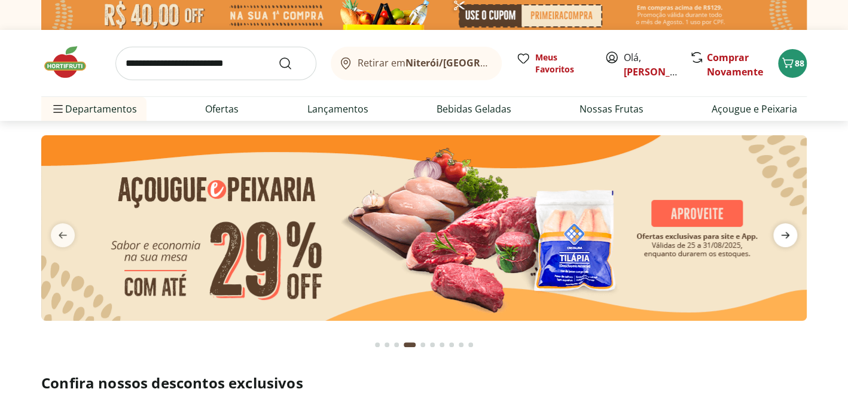
click at [789, 239] on icon "next" at bounding box center [785, 235] width 14 height 14
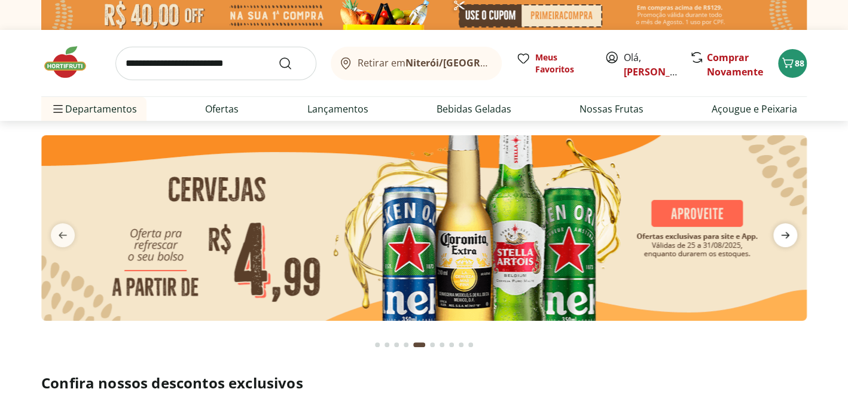
click at [789, 239] on icon "next" at bounding box center [785, 235] width 14 height 14
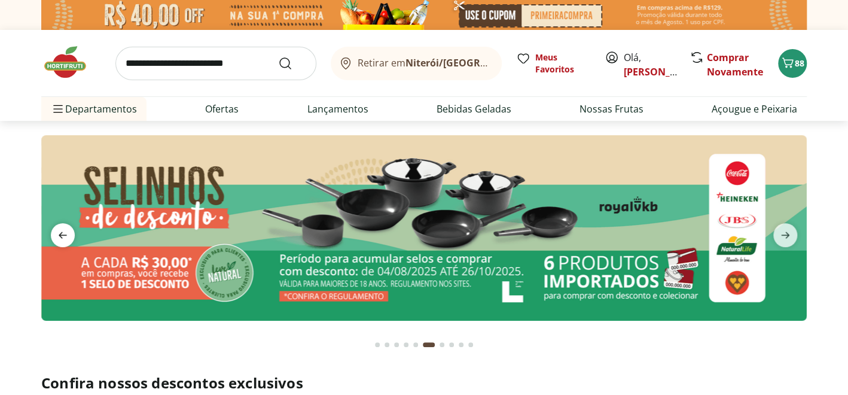
click at [56, 237] on icon "previous" at bounding box center [63, 235] width 14 height 14
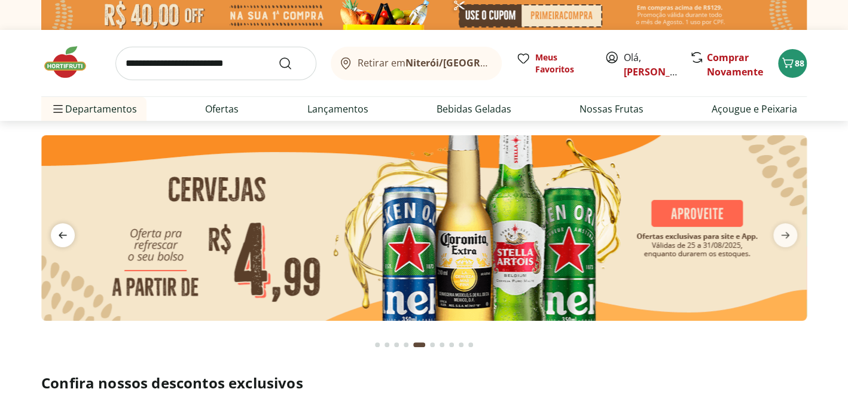
click at [56, 237] on icon "previous" at bounding box center [63, 235] width 14 height 14
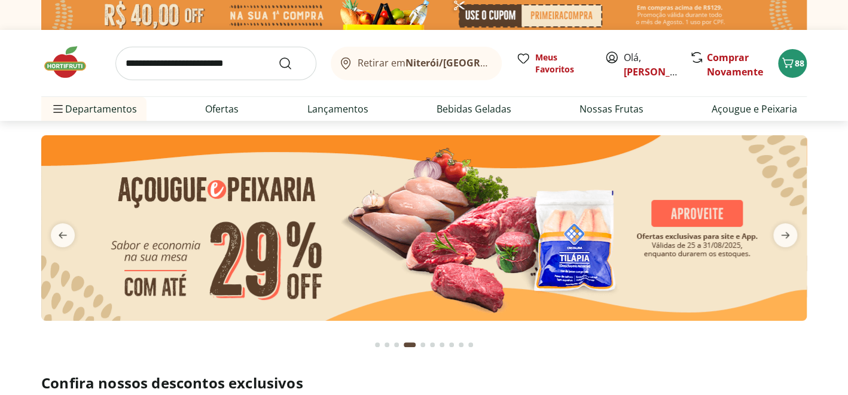
click at [477, 233] on img at bounding box center [424, 227] width 766 height 185
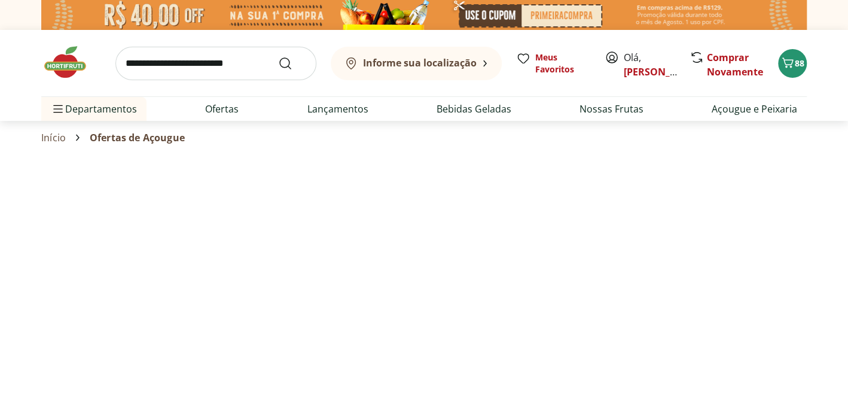
select select "**********"
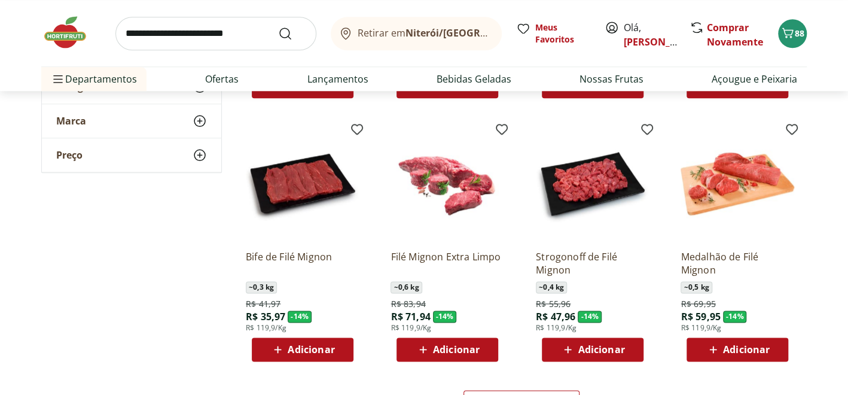
scroll to position [658, 0]
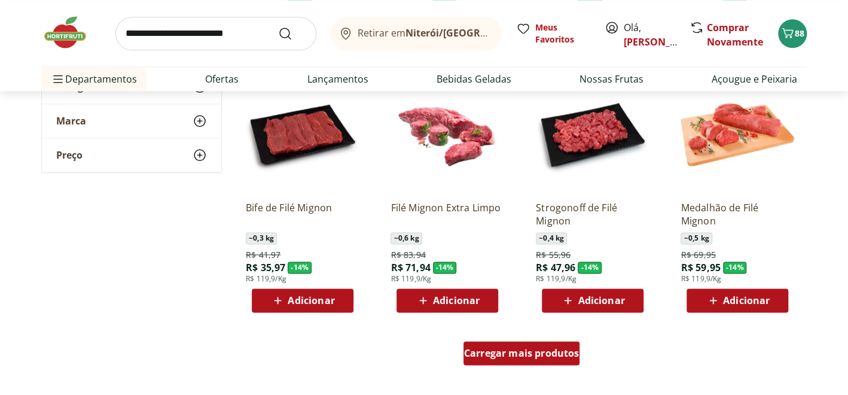
click at [545, 351] on span "Carregar mais produtos" at bounding box center [521, 353] width 115 height 10
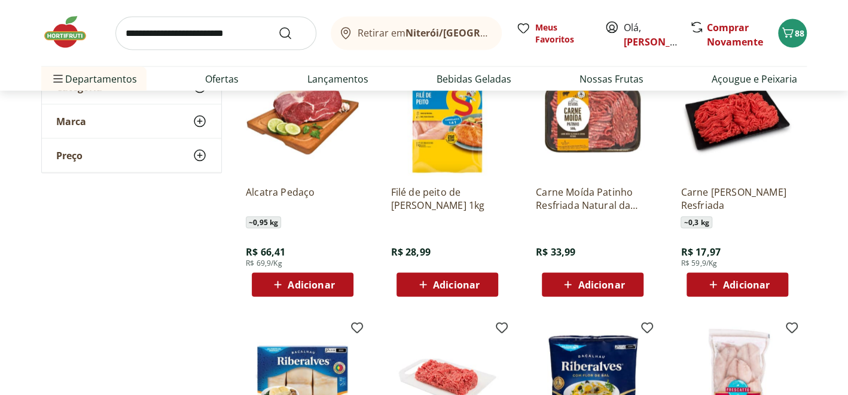
scroll to position [1196, 0]
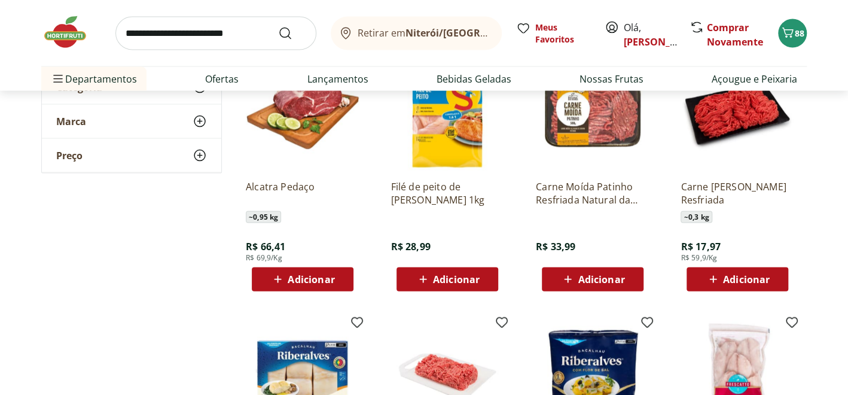
click at [734, 269] on div "Adicionar" at bounding box center [737, 280] width 83 height 22
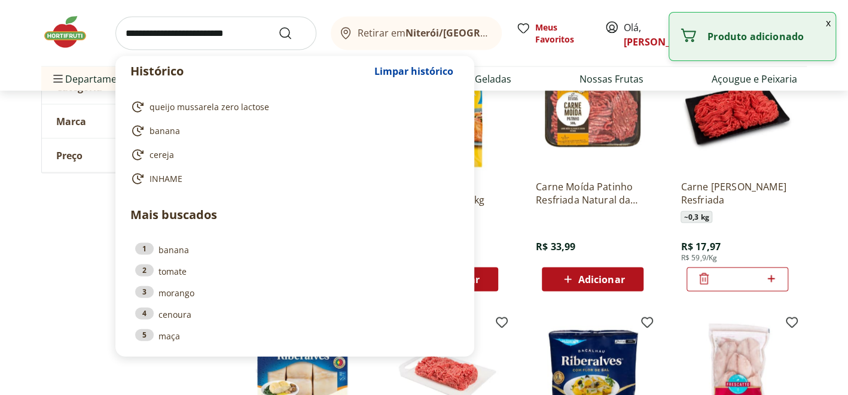
click at [166, 38] on input "search" at bounding box center [215, 34] width 201 height 34
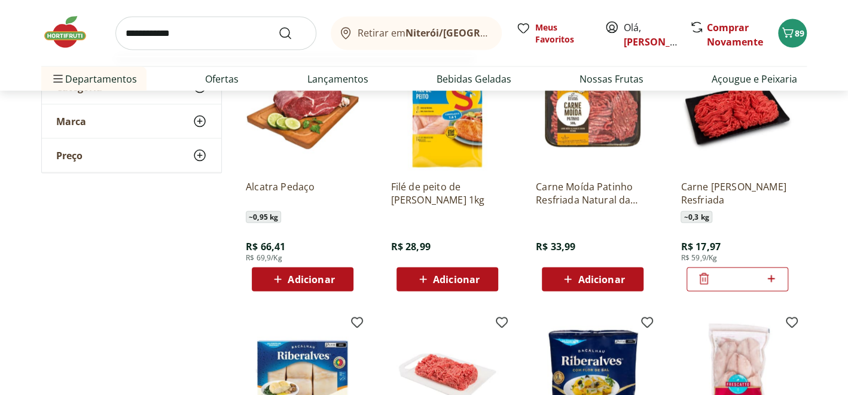
type input "**********"
click at [278, 26] on button "Submit Search" at bounding box center [292, 33] width 29 height 14
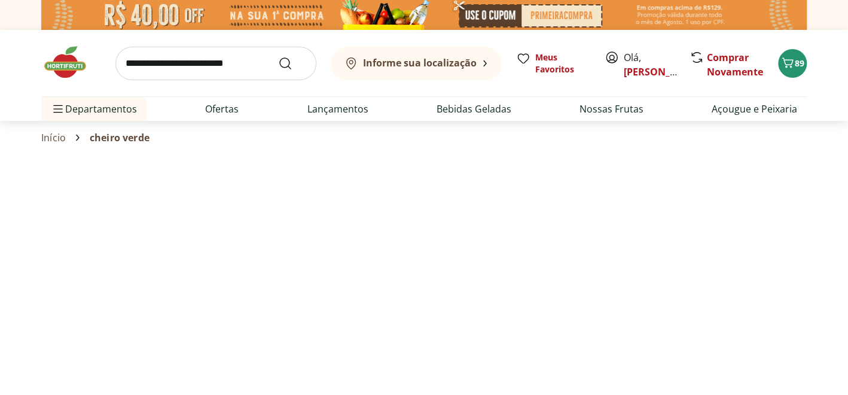
select select "**********"
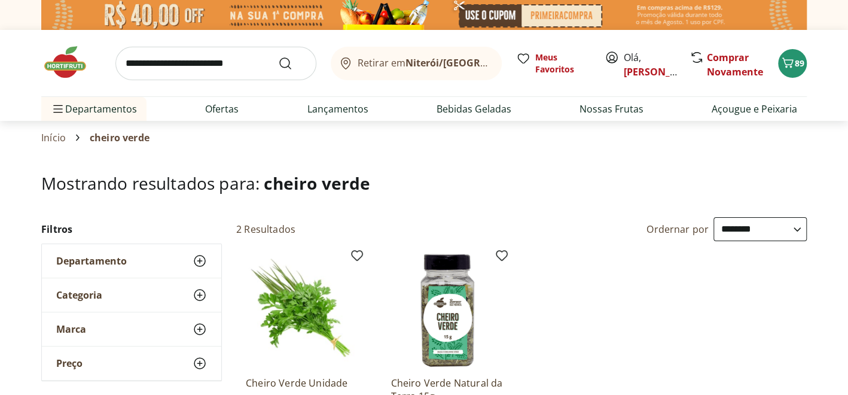
scroll to position [120, 0]
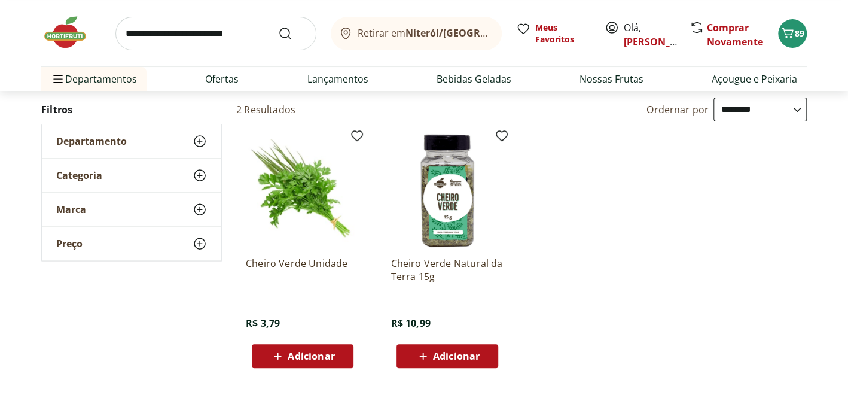
click at [296, 362] on div "Adicionar" at bounding box center [302, 356] width 83 height 22
click at [143, 38] on input "search" at bounding box center [215, 34] width 201 height 34
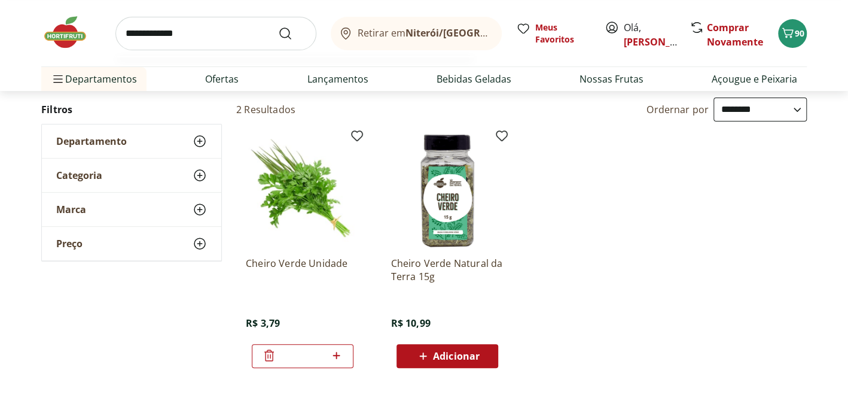
type input "**********"
click at [278, 26] on button "Submit Search" at bounding box center [292, 33] width 29 height 14
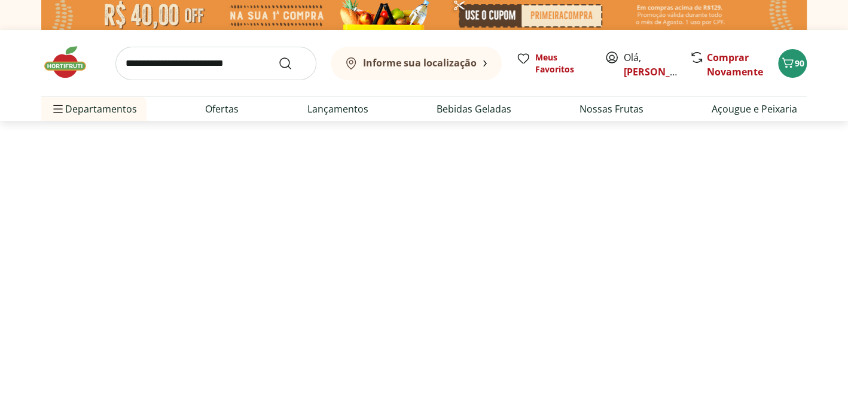
select select "**********"
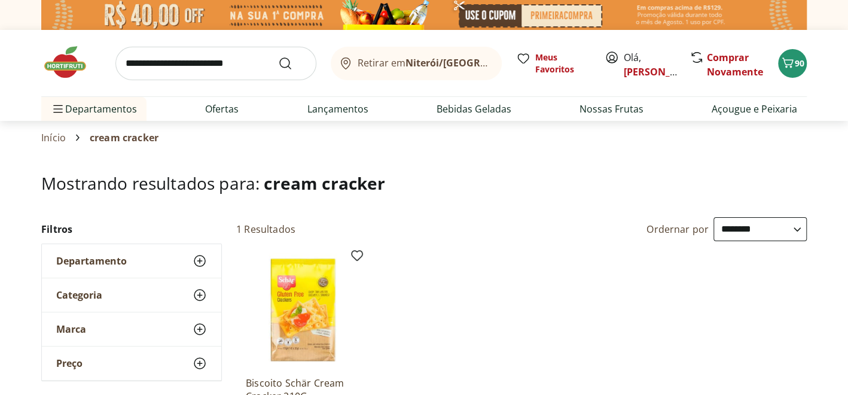
click at [214, 73] on input "search" at bounding box center [215, 64] width 201 height 34
select select "**********"
type input "********"
click at [278, 56] on button "Submit Search" at bounding box center [292, 63] width 29 height 14
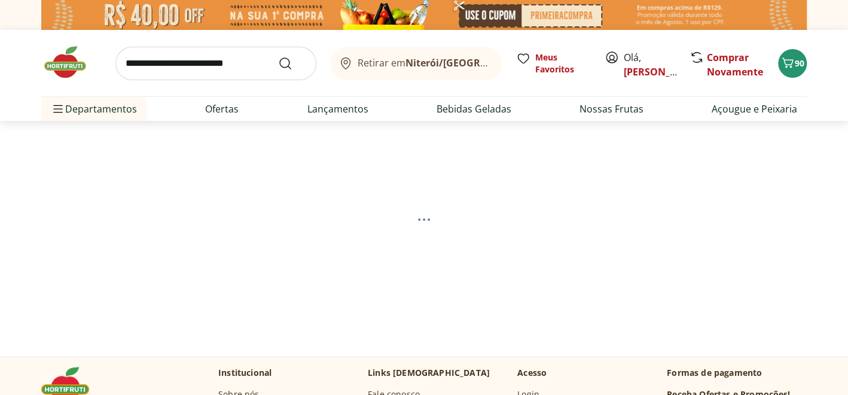
select select "**********"
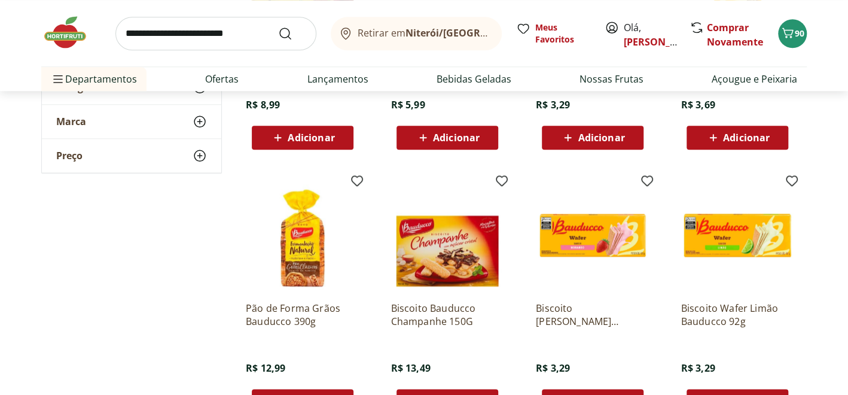
scroll to position [718, 0]
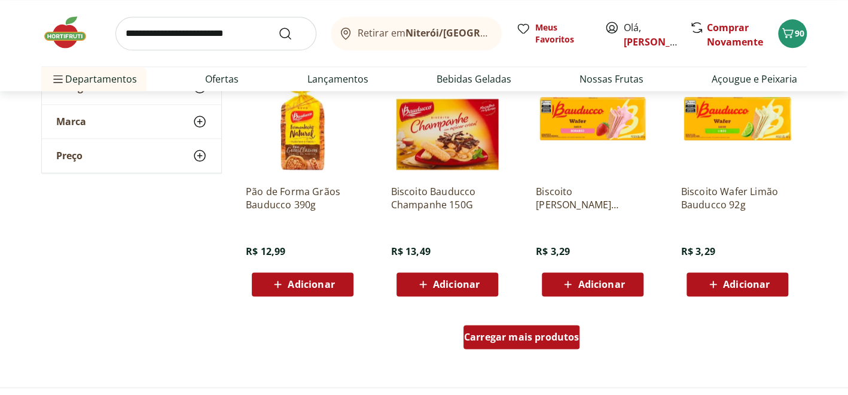
click at [555, 340] on span "Carregar mais produtos" at bounding box center [521, 337] width 115 height 10
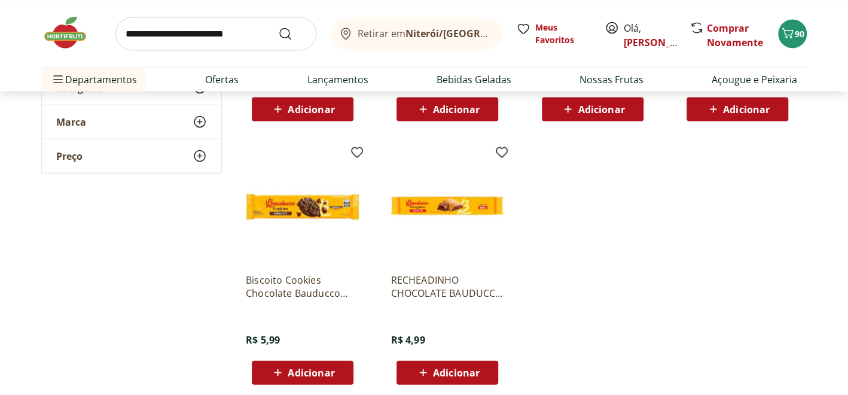
scroll to position [1316, 0]
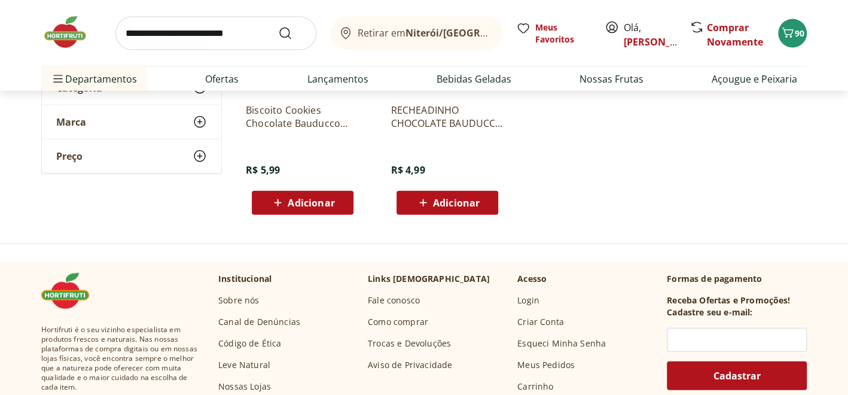
click at [181, 39] on input "search" at bounding box center [215, 34] width 201 height 34
type input "*********"
click at [278, 26] on button "Submit Search" at bounding box center [292, 33] width 29 height 14
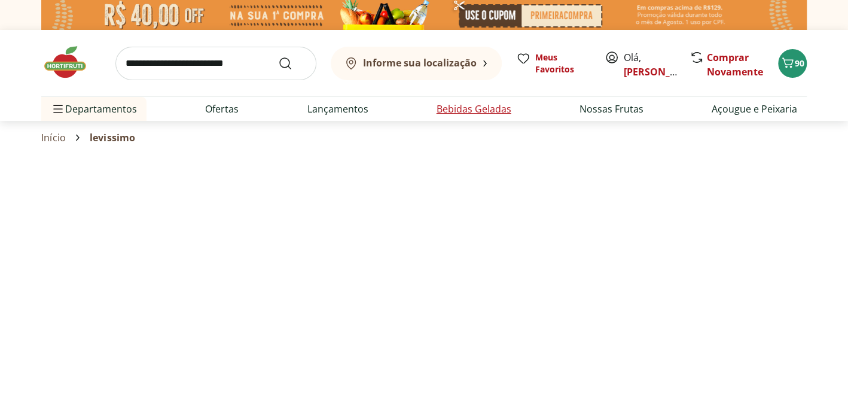
select select "**********"
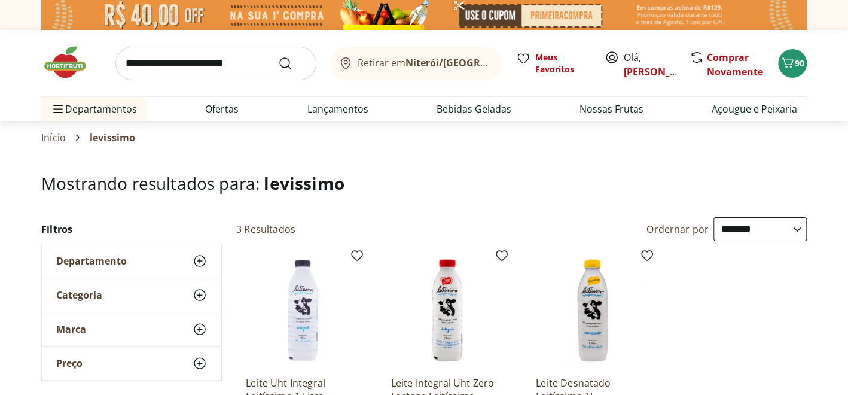
scroll to position [299, 0]
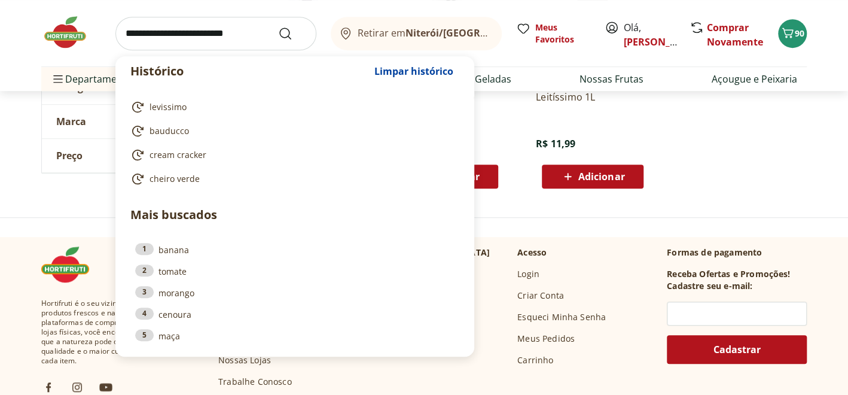
click at [205, 32] on input "search" at bounding box center [215, 34] width 201 height 34
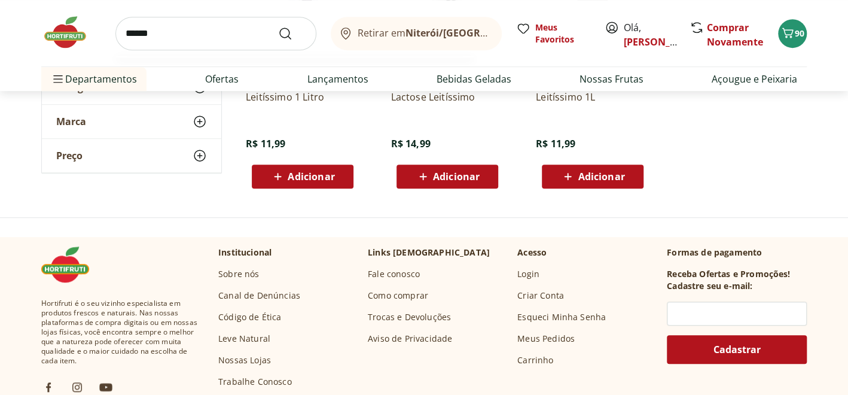
type input "******"
click at [278, 26] on button "Submit Search" at bounding box center [292, 33] width 29 height 14
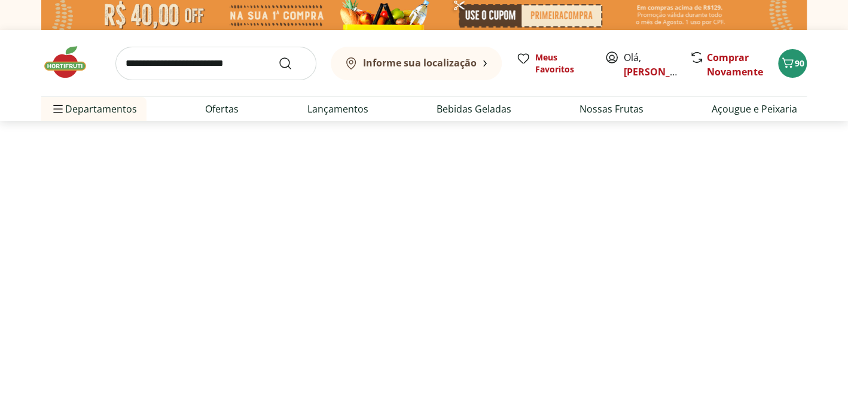
select select "**********"
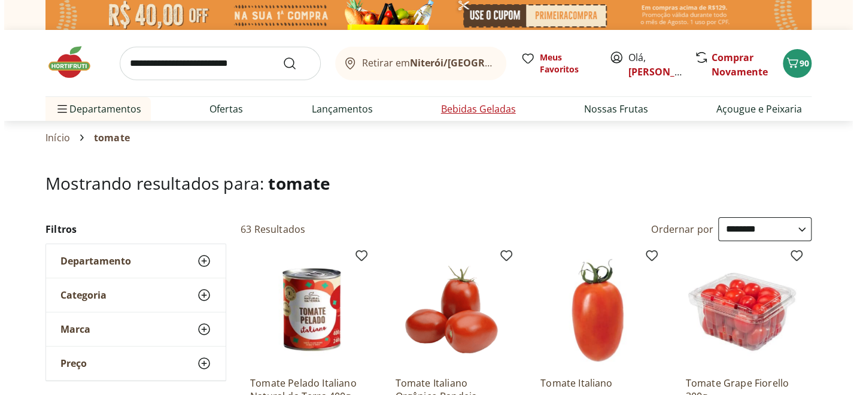
scroll to position [239, 0]
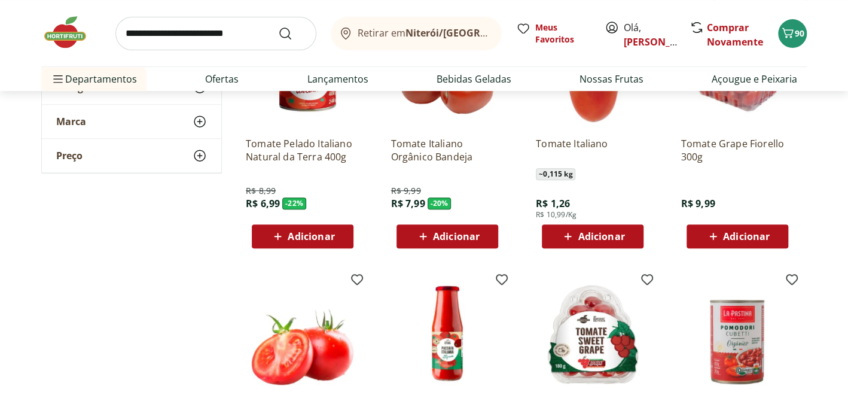
click at [607, 238] on span "Adicionar" at bounding box center [601, 237] width 47 height 10
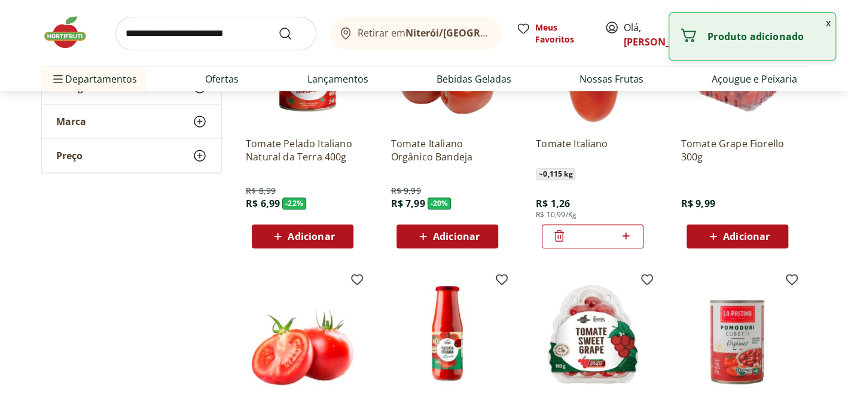
click at [626, 233] on icon at bounding box center [626, 235] width 7 height 7
type input "*"
click at [157, 35] on input "search" at bounding box center [215, 34] width 201 height 34
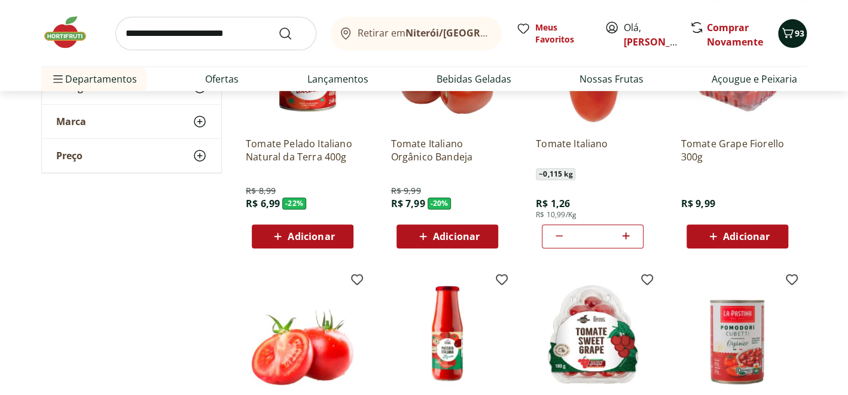
click at [794, 31] on icon "Carrinho" at bounding box center [788, 33] width 14 height 14
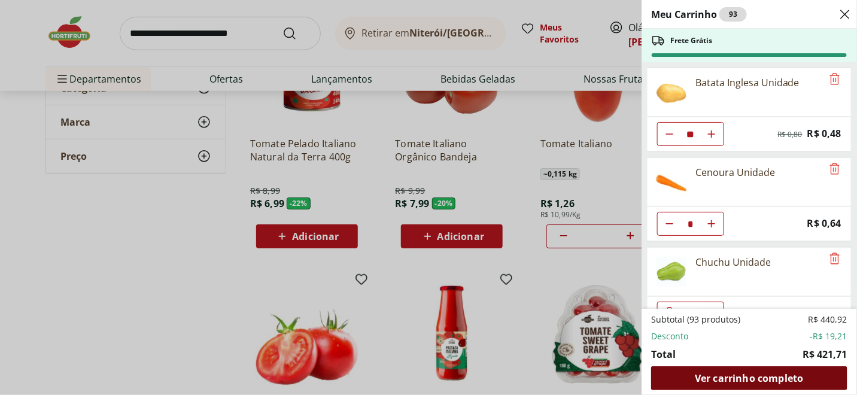
click at [781, 373] on span "Ver carrinho completo" at bounding box center [749, 378] width 108 height 10
